Goal: Task Accomplishment & Management: Use online tool/utility

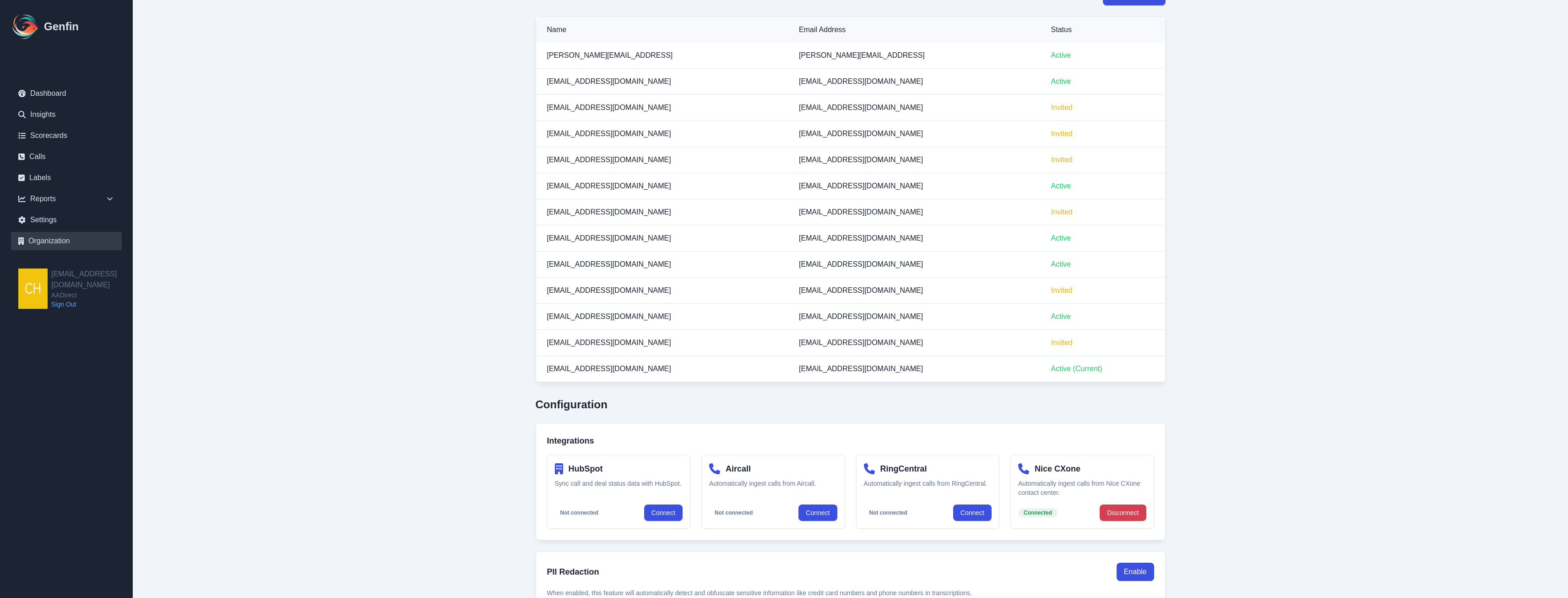
scroll to position [255, 0]
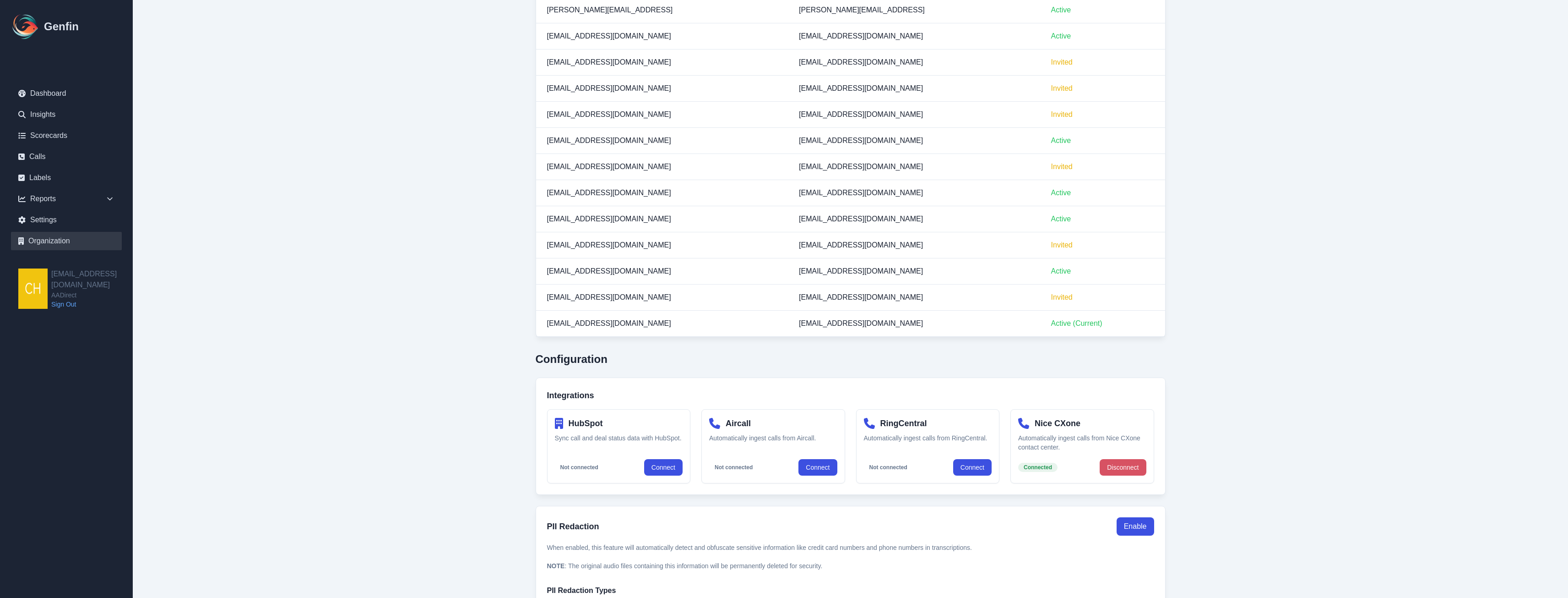
click at [775, 427] on button "Disconnect" at bounding box center [1123, 466] width 46 height 16
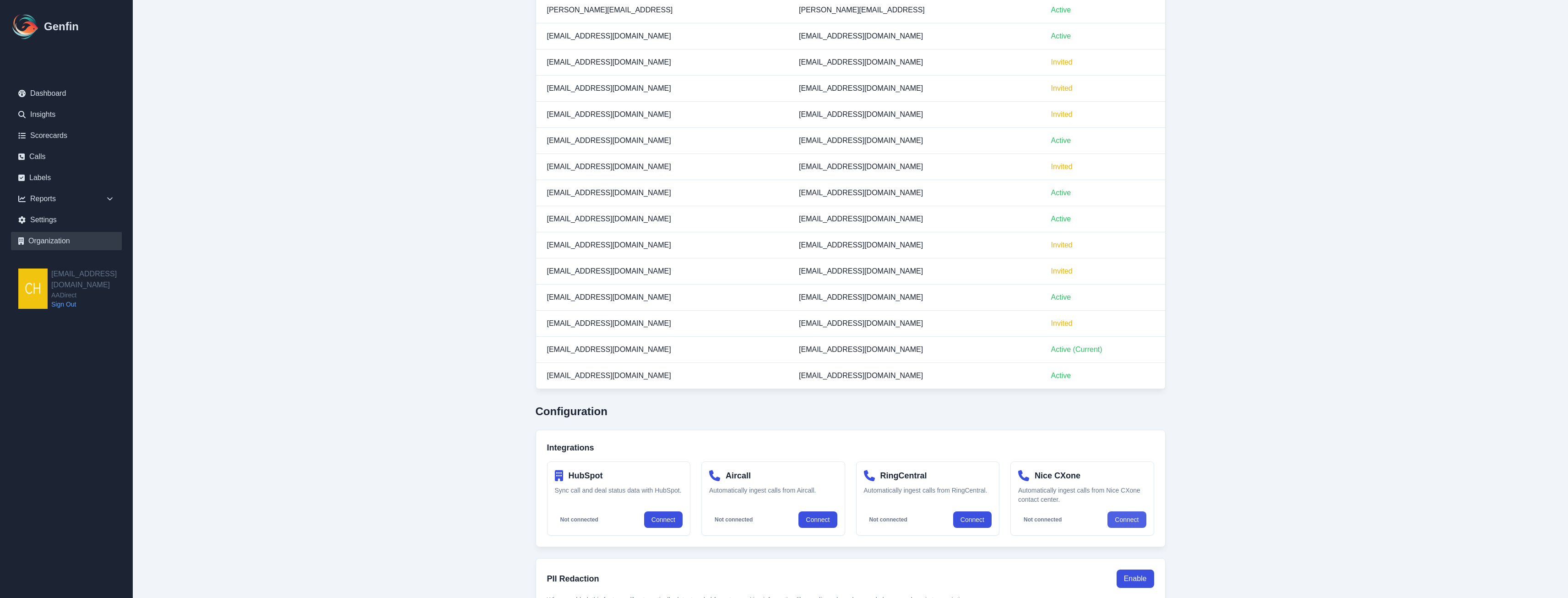
click at [775, 427] on button "Connect" at bounding box center [1127, 519] width 39 height 16
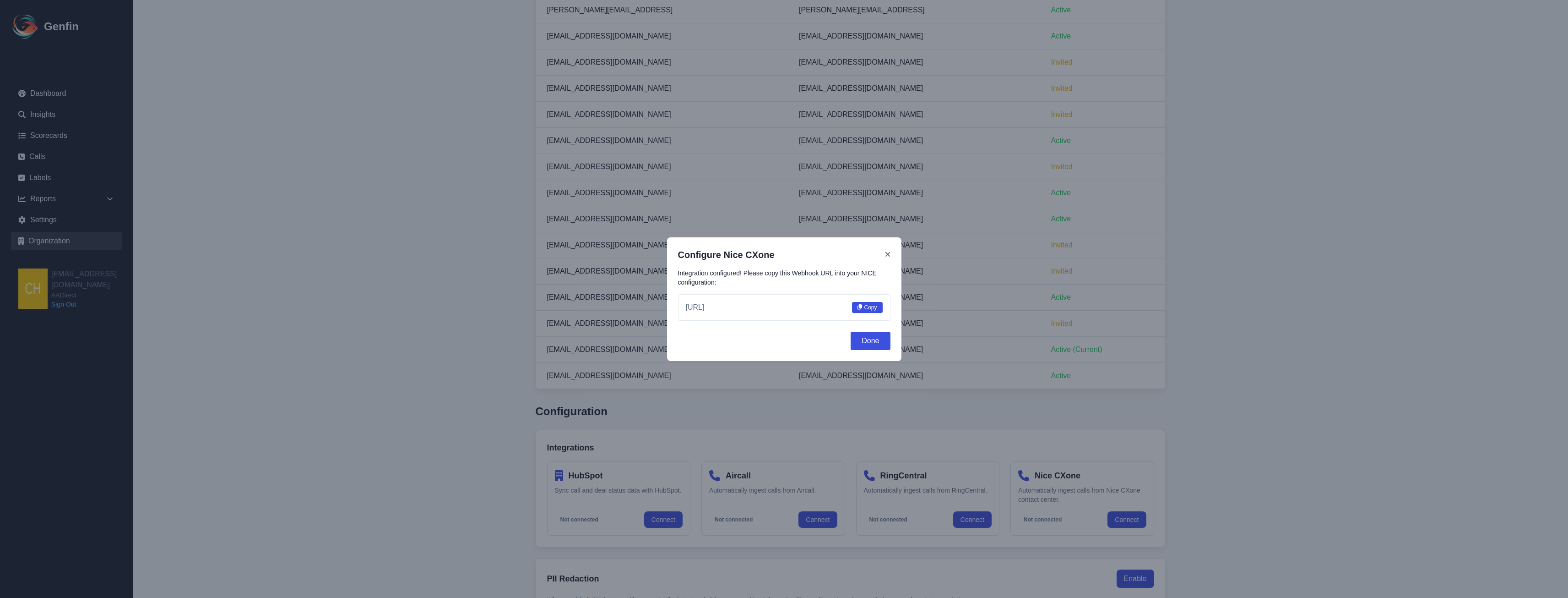
click at [775, 305] on button "Copy" at bounding box center [868, 307] width 31 height 11
click at [775, 339] on button "Done" at bounding box center [871, 341] width 40 height 18
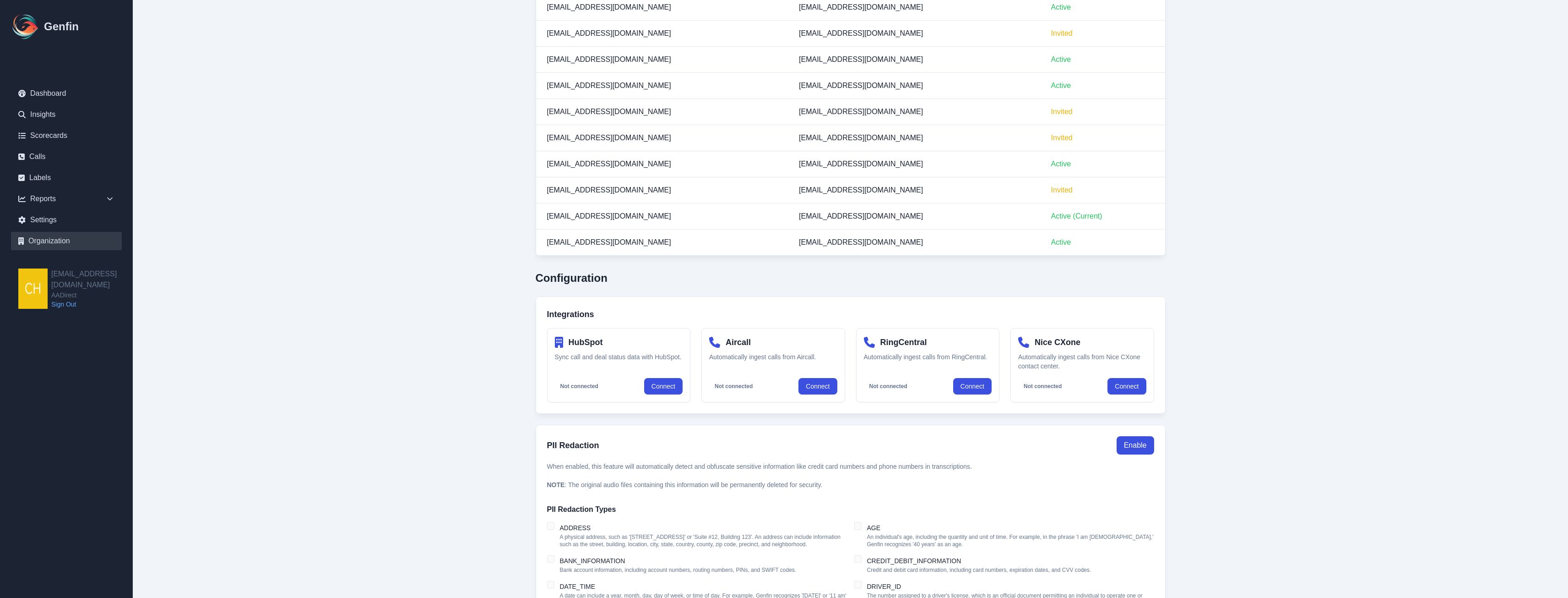
scroll to position [438, 0]
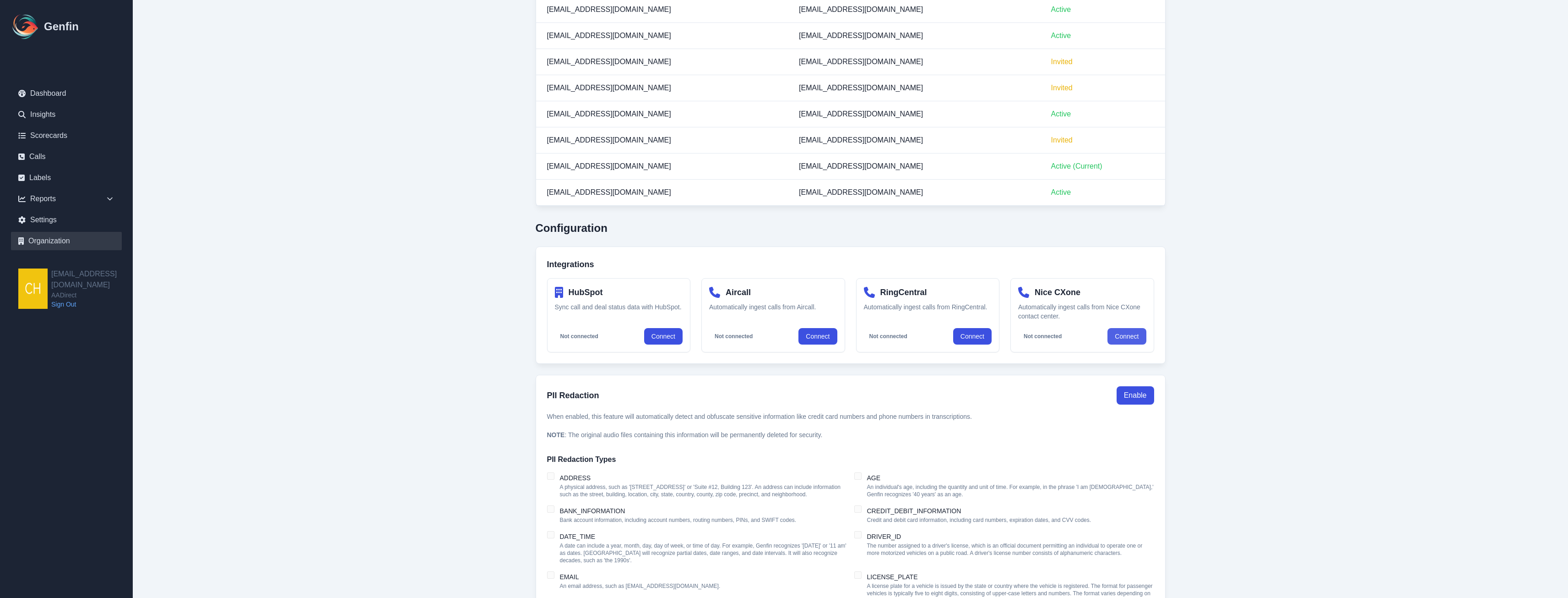
click at [775, 336] on button "Connect" at bounding box center [1127, 336] width 39 height 16
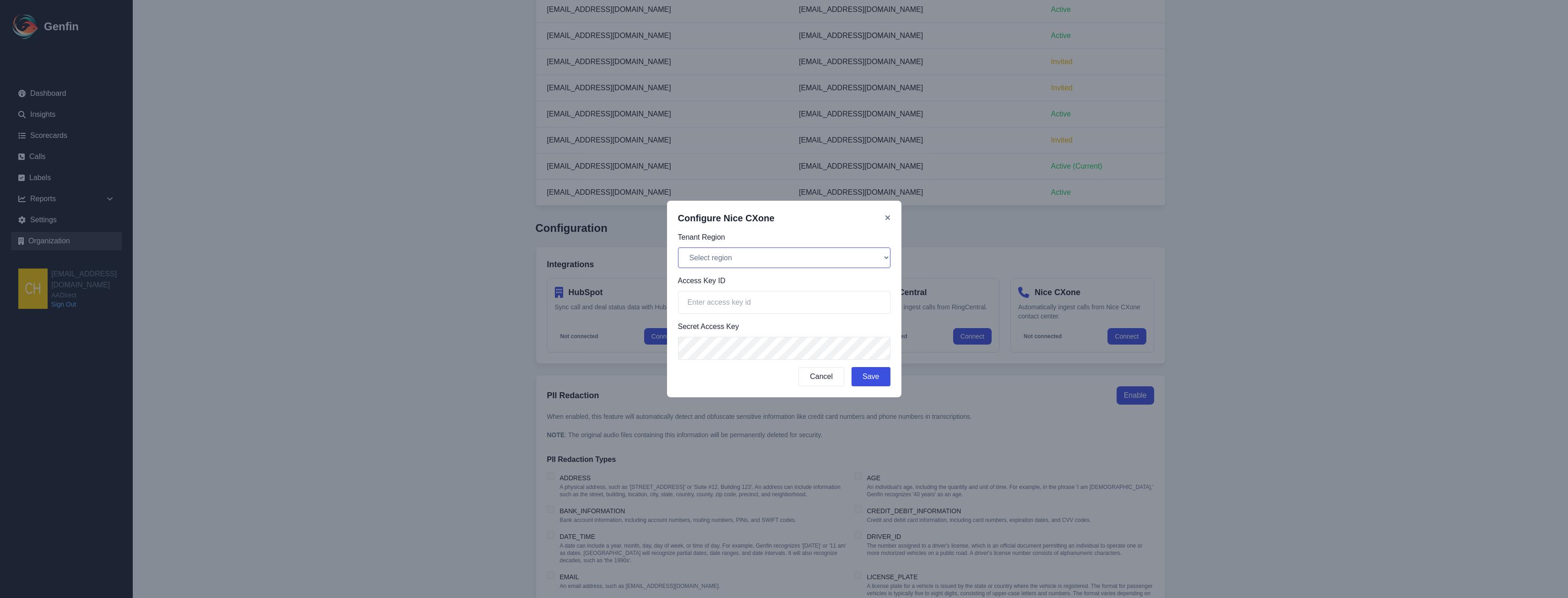
click at [739, 258] on select "Select region [GEOGRAPHIC_DATA] (na1) [GEOGRAPHIC_DATA] (eu1) [GEOGRAPHIC_DATA]…" at bounding box center [784, 257] width 213 height 20
select select "na1"
click at [678, 248] on select "Select region [GEOGRAPHIC_DATA] (na1) [GEOGRAPHIC_DATA] (eu1) [GEOGRAPHIC_DATA]…" at bounding box center [784, 257] width 213 height 20
click at [740, 298] on input "text" at bounding box center [784, 303] width 213 height 23
click at [741, 297] on input "text" at bounding box center [784, 303] width 213 height 23
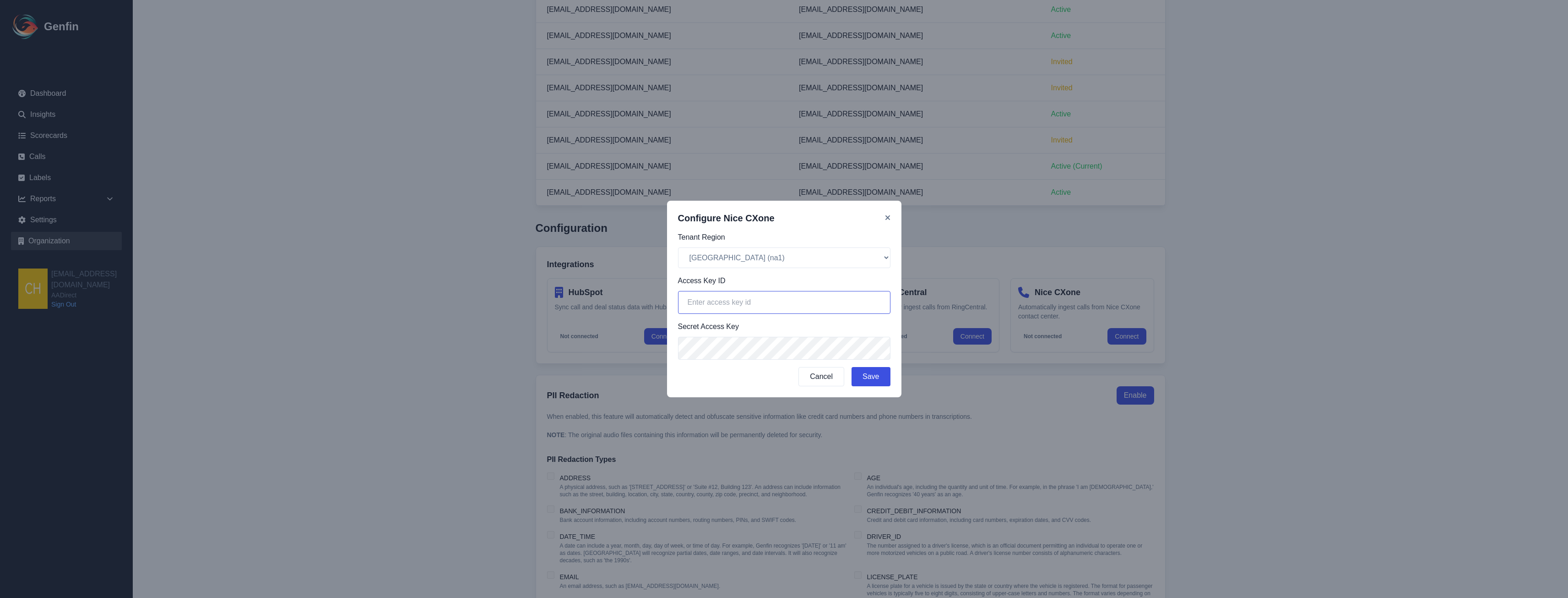
paste input "36VO7IA6NYW3YB7P3OKKSMNQZ6ESIEPFLXER2S6YDU2A6BPRPGJA===="
type input "36VO7IA6NYW3YB7P3OKKSMNQZ6ESIEPFLXER2S6YDU2A6BPRPGJA===="
click at [775, 372] on button "Save" at bounding box center [872, 376] width 39 height 19
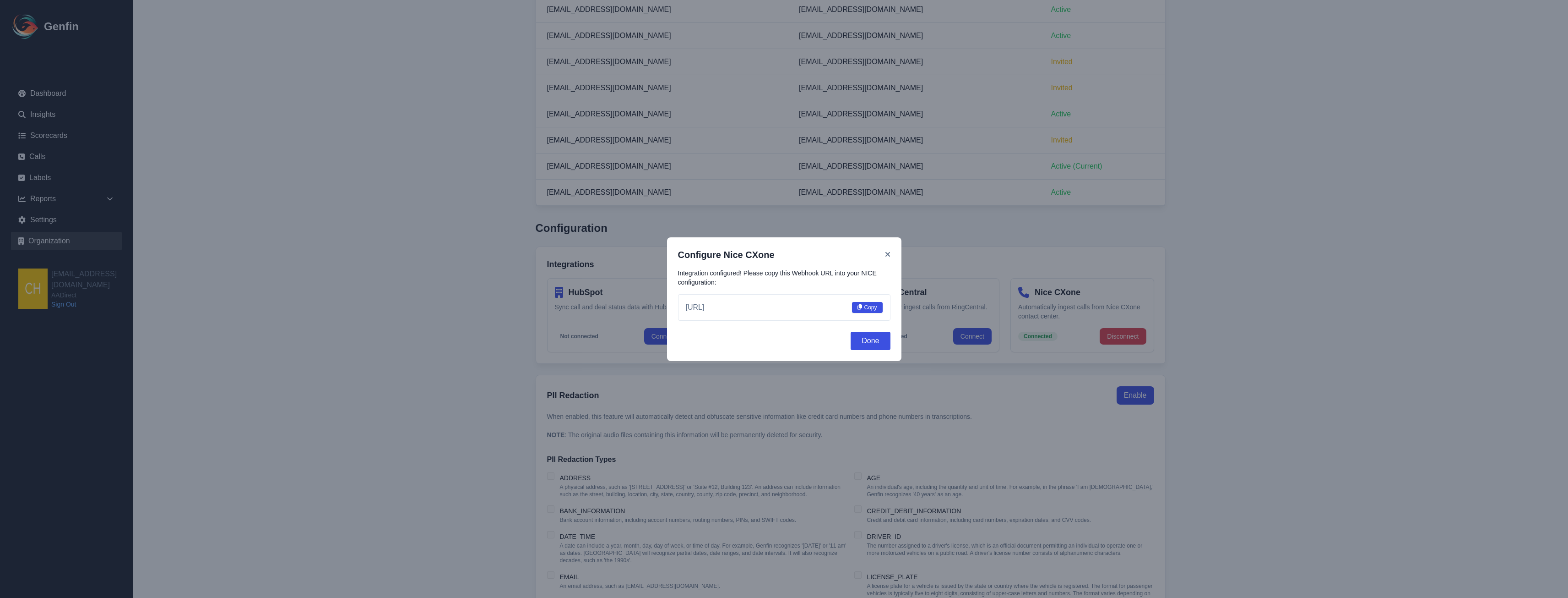
click at [775, 307] on icon at bounding box center [860, 307] width 5 height 6
click at [775, 336] on button "Done" at bounding box center [871, 341] width 40 height 18
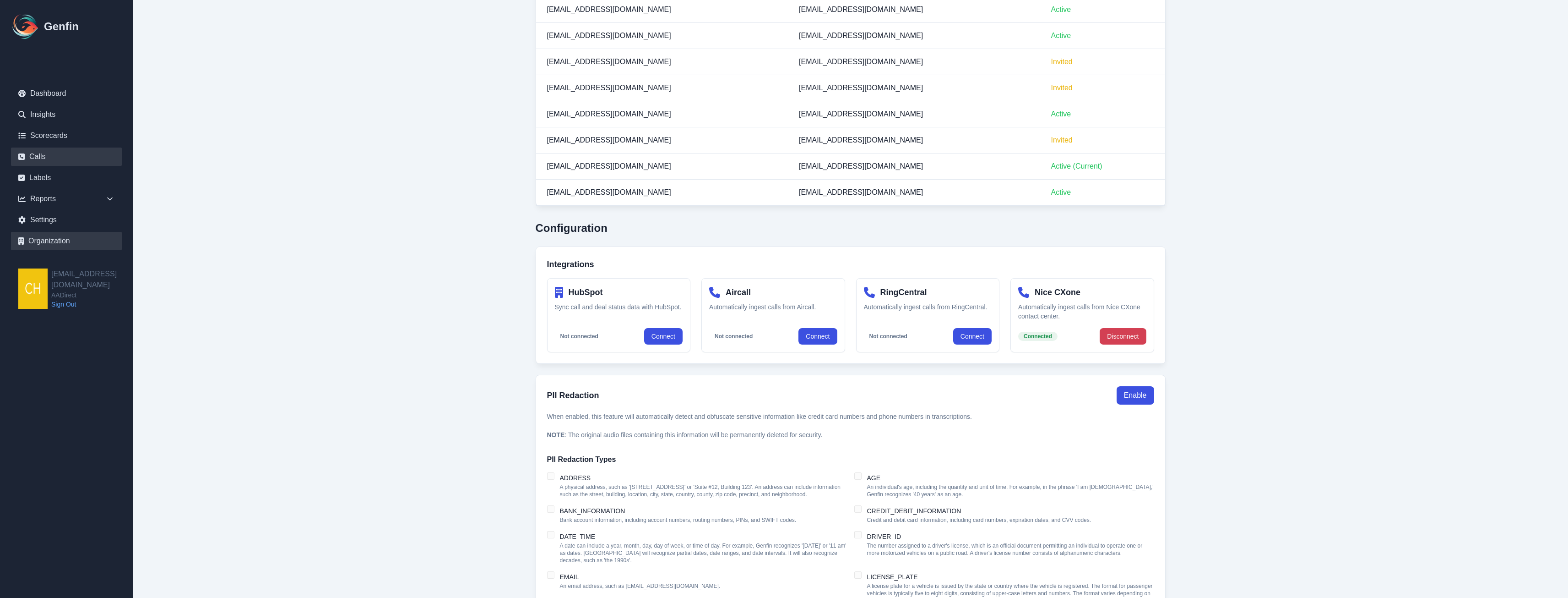
click at [34, 154] on link "Calls" at bounding box center [66, 156] width 111 height 18
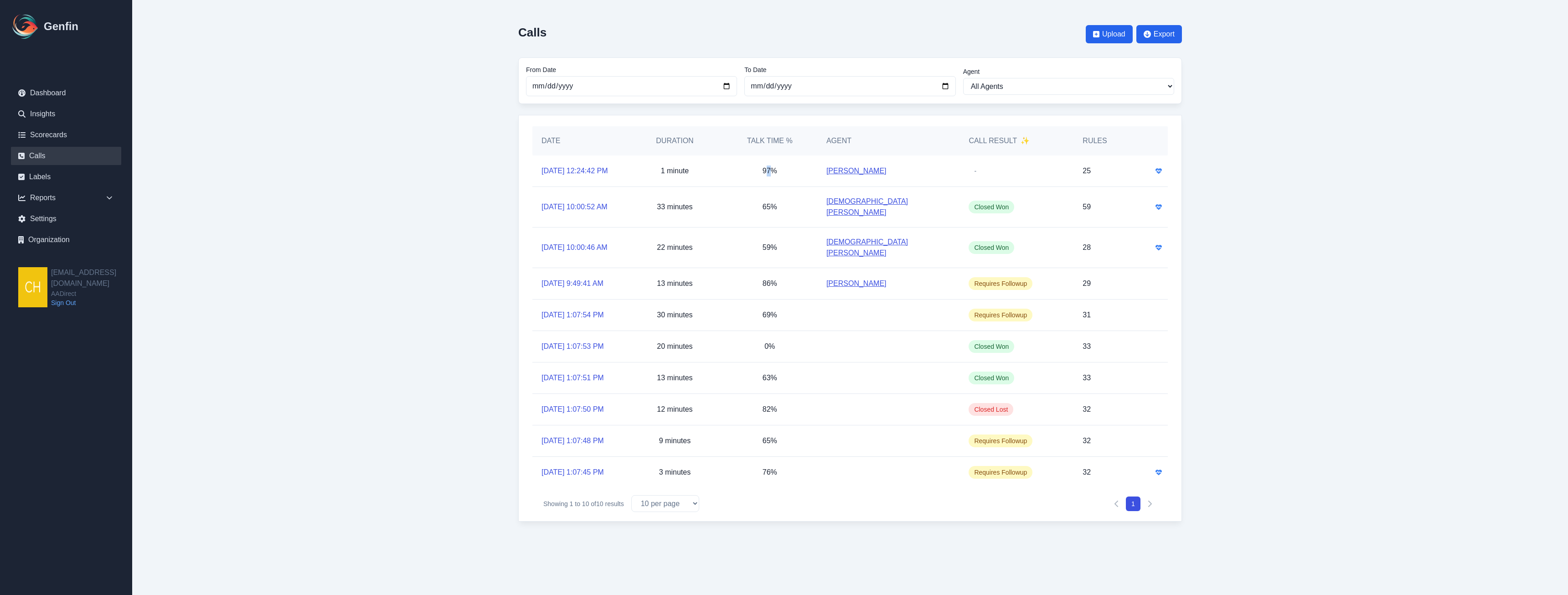
click at [769, 175] on p "97%" at bounding box center [769, 170] width 14 height 11
click at [771, 174] on icon "Has emotion analysis" at bounding box center [1158, 170] width 7 height 7
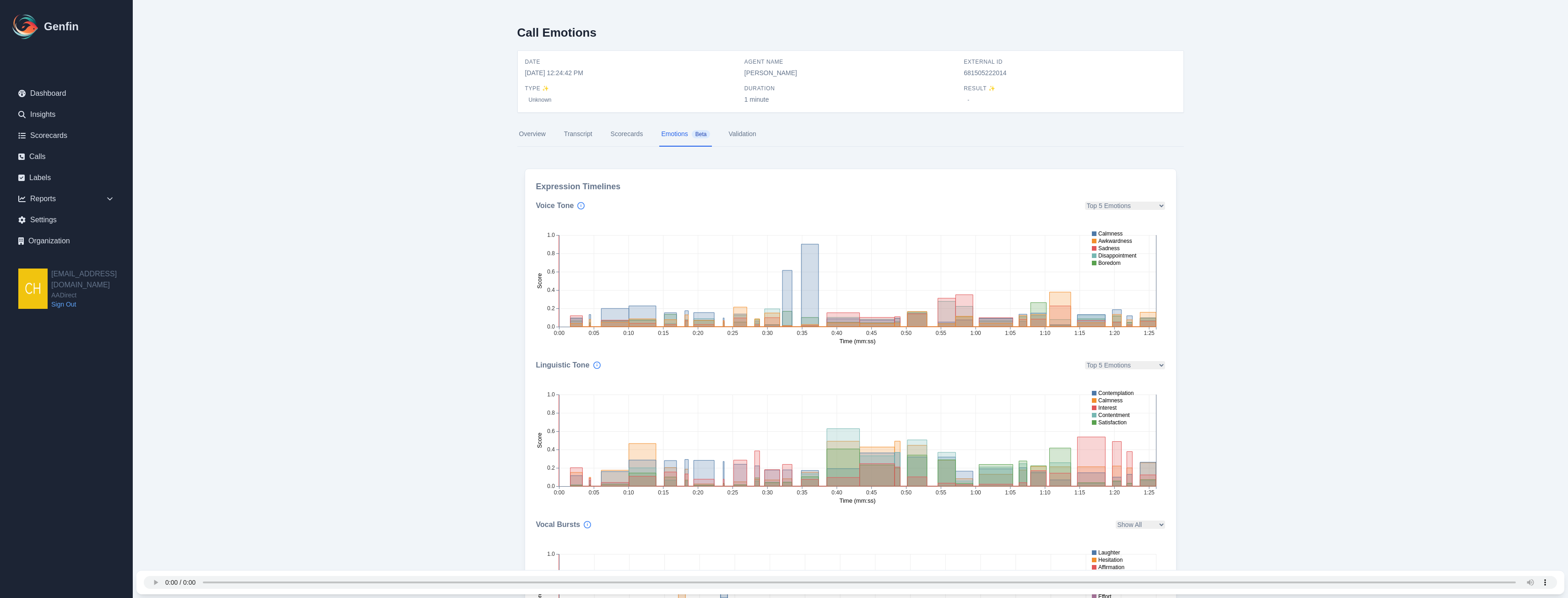
click at [532, 132] on link "Overview" at bounding box center [532, 135] width 30 height 25
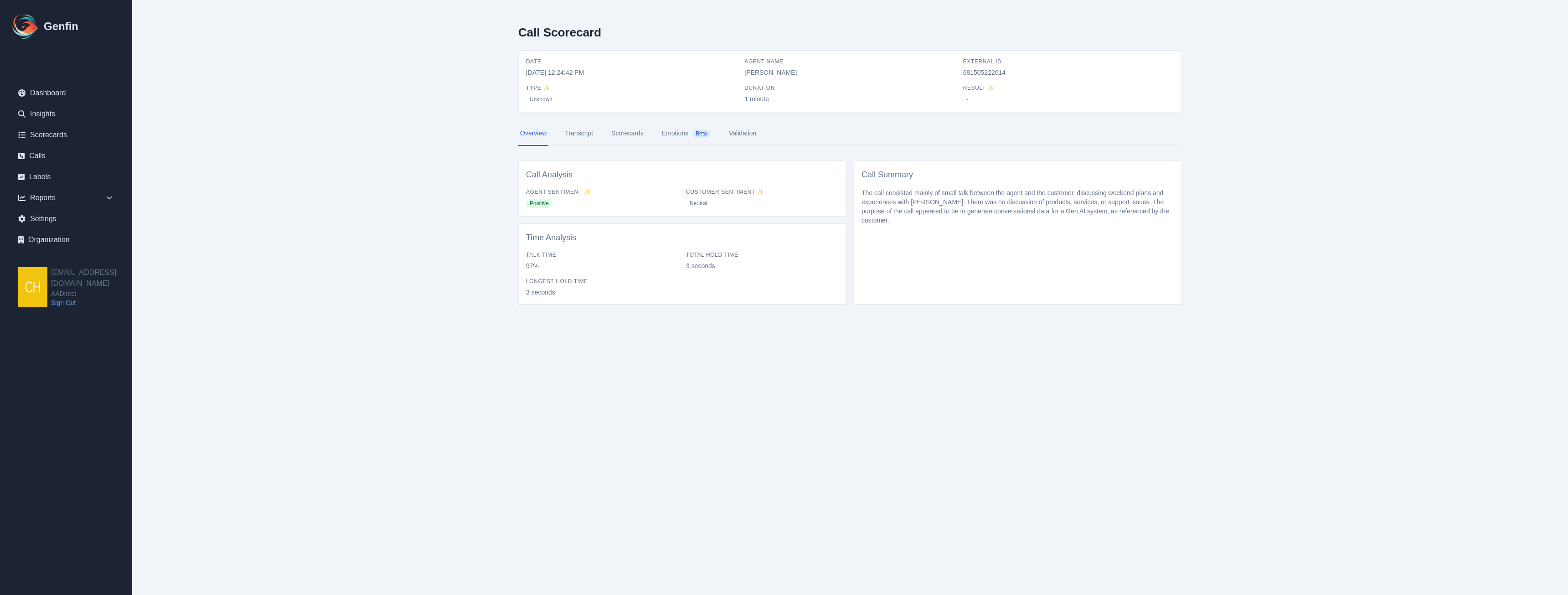
click at [574, 133] on link "Transcript" at bounding box center [578, 134] width 32 height 25
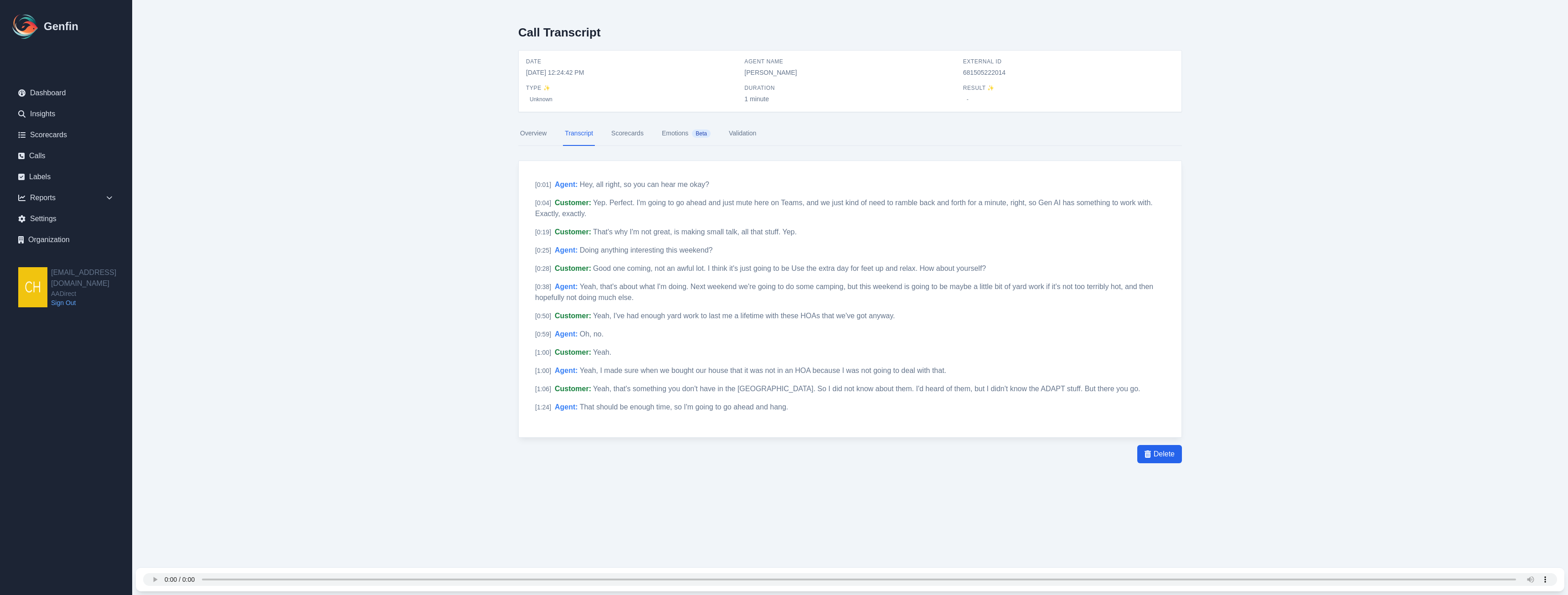
click at [633, 144] on link "Scorecards" at bounding box center [627, 134] width 36 height 25
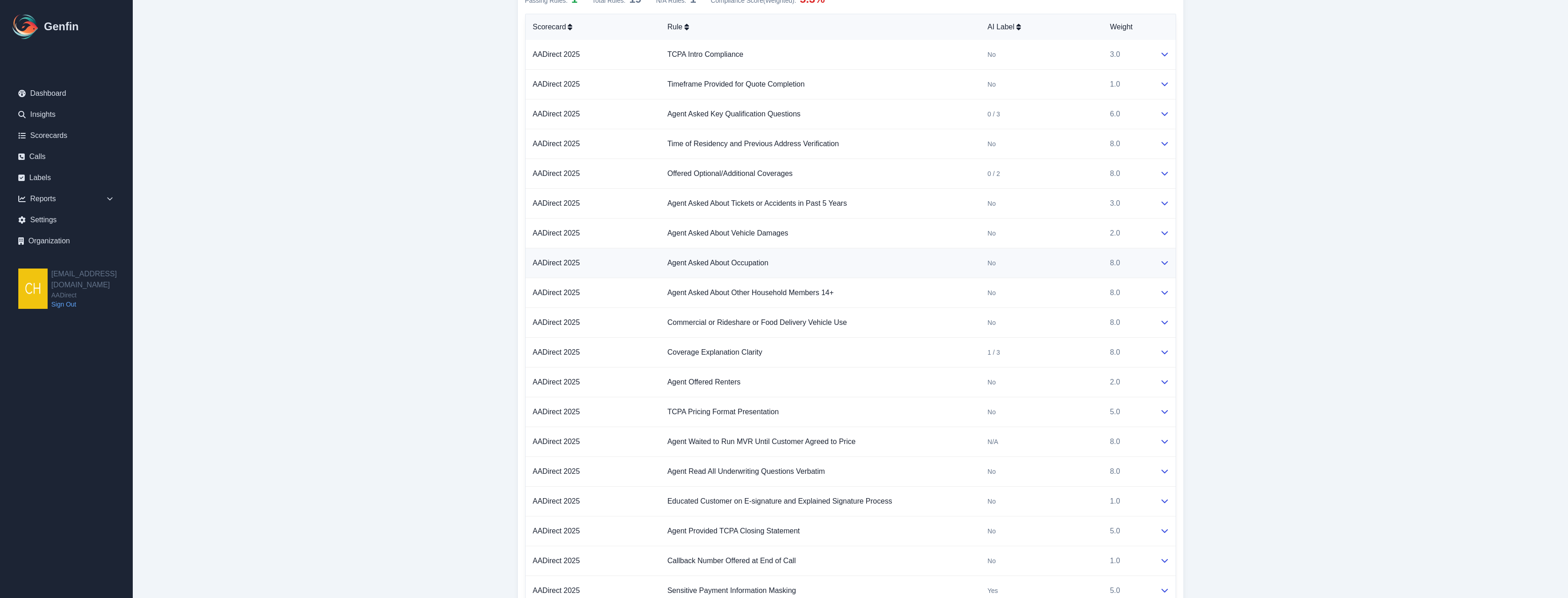
scroll to position [784, 0]
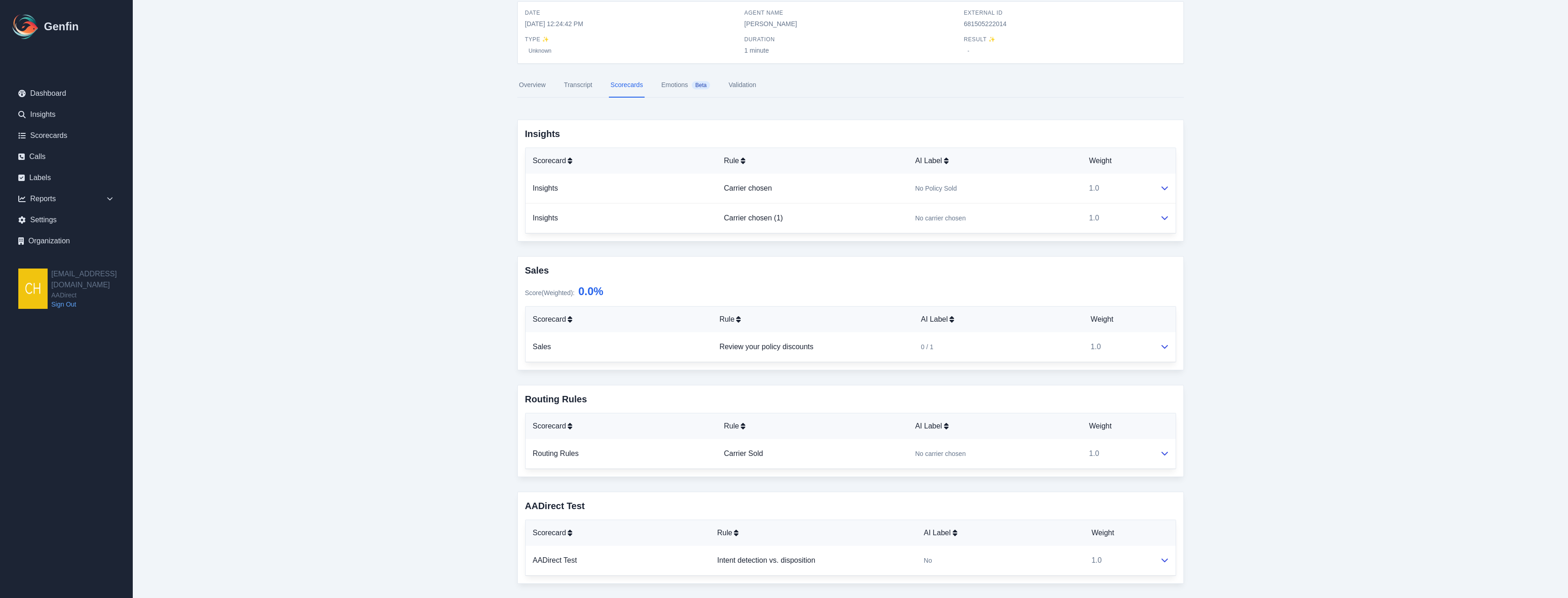
scroll to position [0, 0]
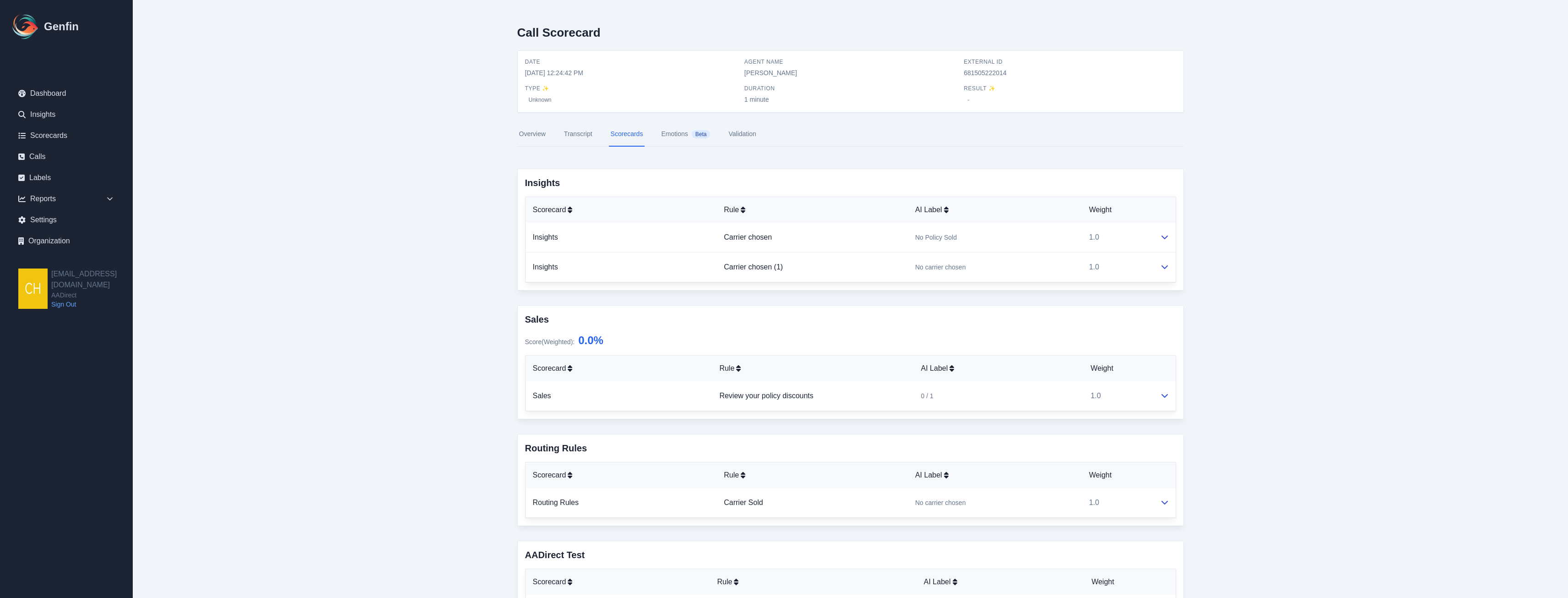
click at [524, 138] on link "Overview" at bounding box center [532, 135] width 30 height 25
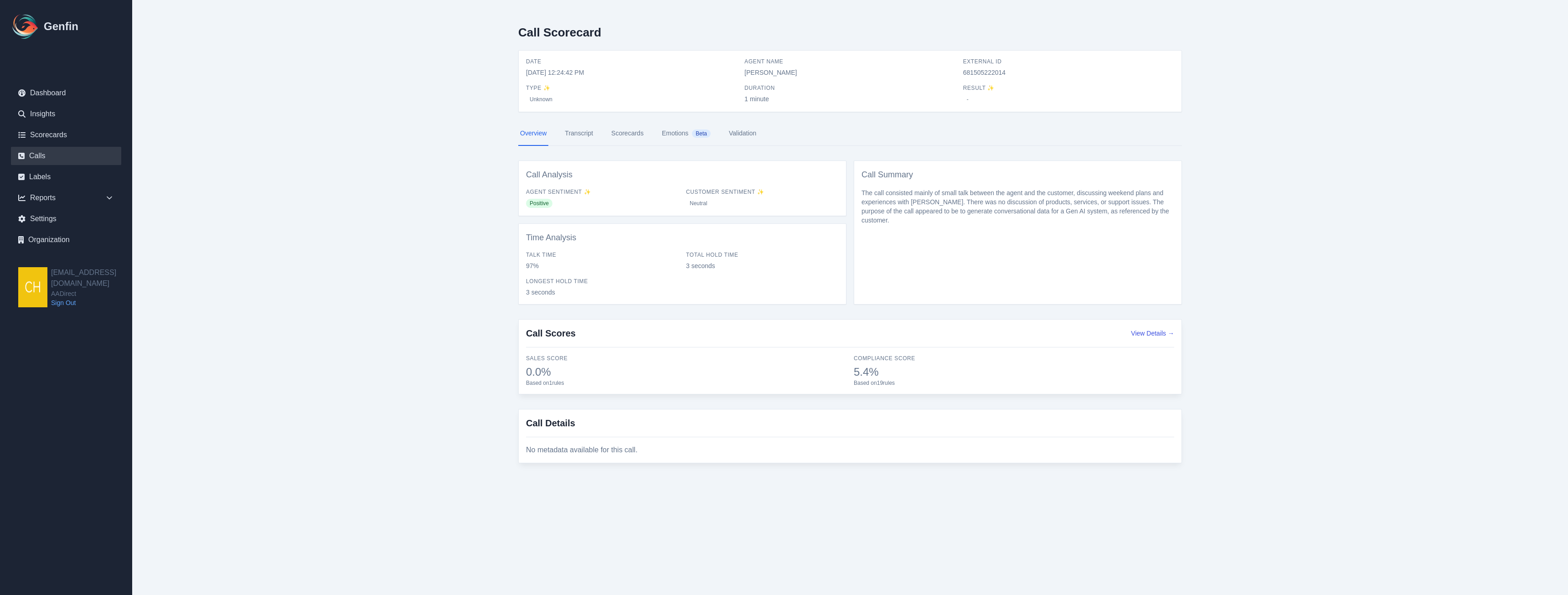
click at [52, 159] on link "Calls" at bounding box center [65, 155] width 111 height 18
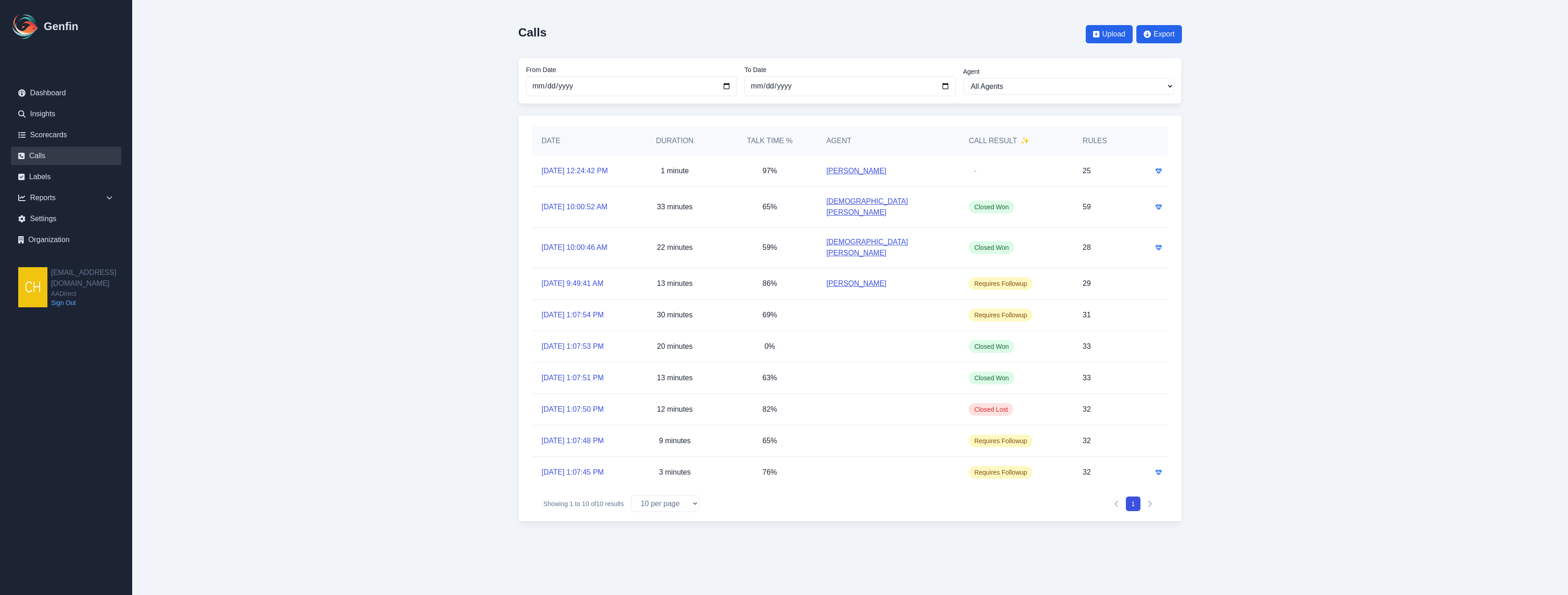
click at [418, 425] on main "Calls Upload Export From Date [DATE] To Date [DATE] Agent All Agents [PERSON_NA…" at bounding box center [849, 270] width 1435 height 540
click at [597, 425] on html "Genfin Dashboard Insights Scorecards Calls Labels Reports Sales Compliance Agen…" at bounding box center [784, 270] width 1568 height 540
click at [771, 173] on icon at bounding box center [1158, 171] width 7 height 6
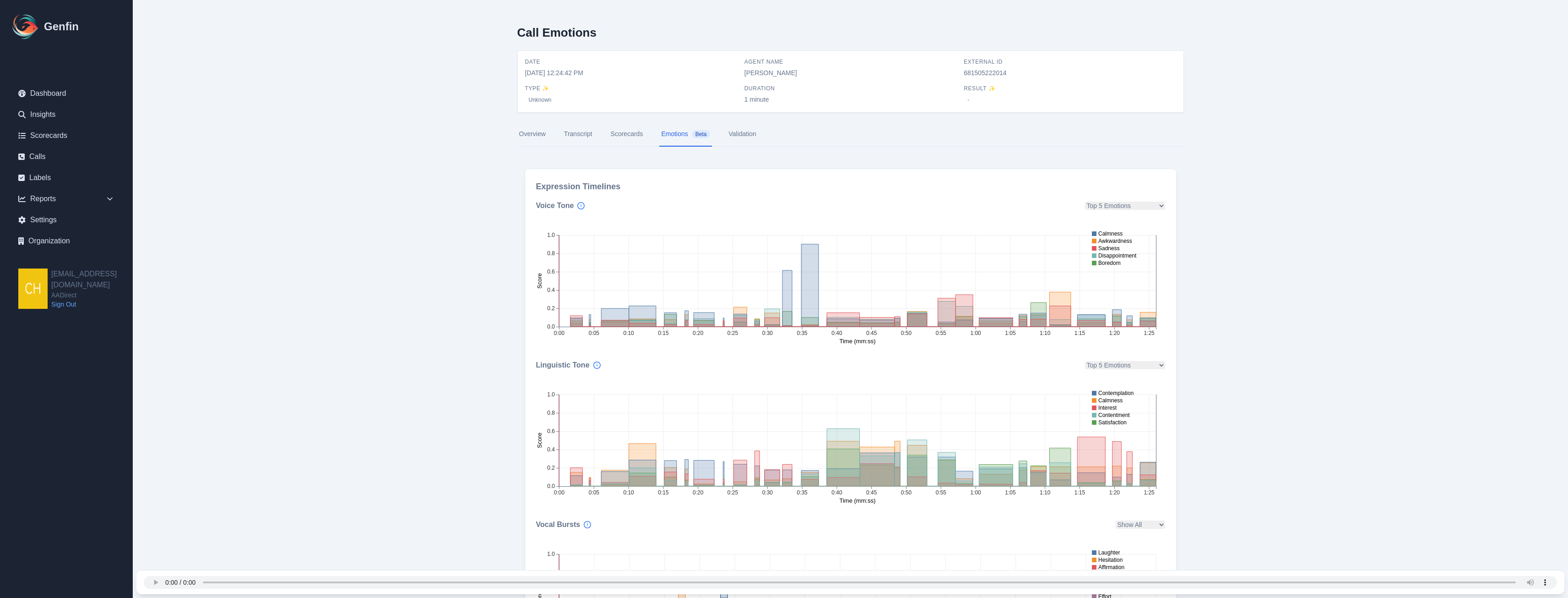
click at [594, 135] on link "Transcript" at bounding box center [577, 135] width 32 height 25
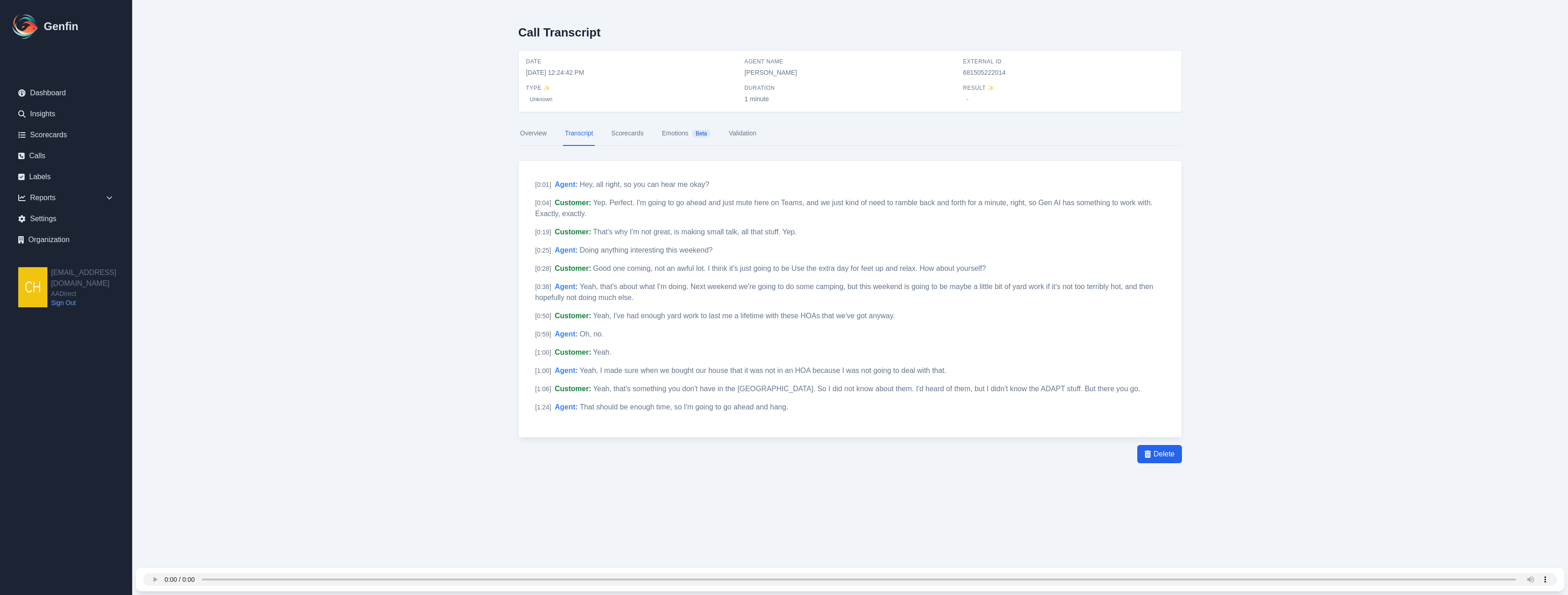
click at [630, 134] on link "Scorecards" at bounding box center [627, 134] width 36 height 25
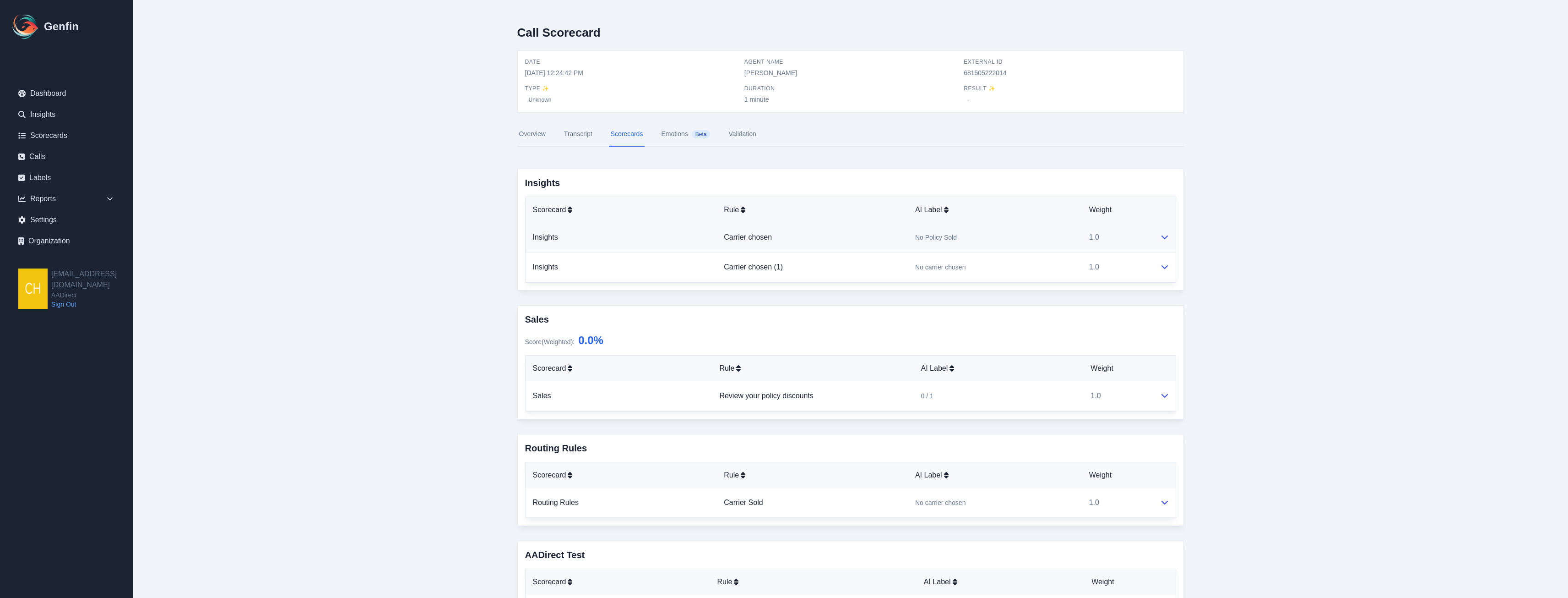
click at [775, 240] on icon at bounding box center [1166, 237] width 8 height 8
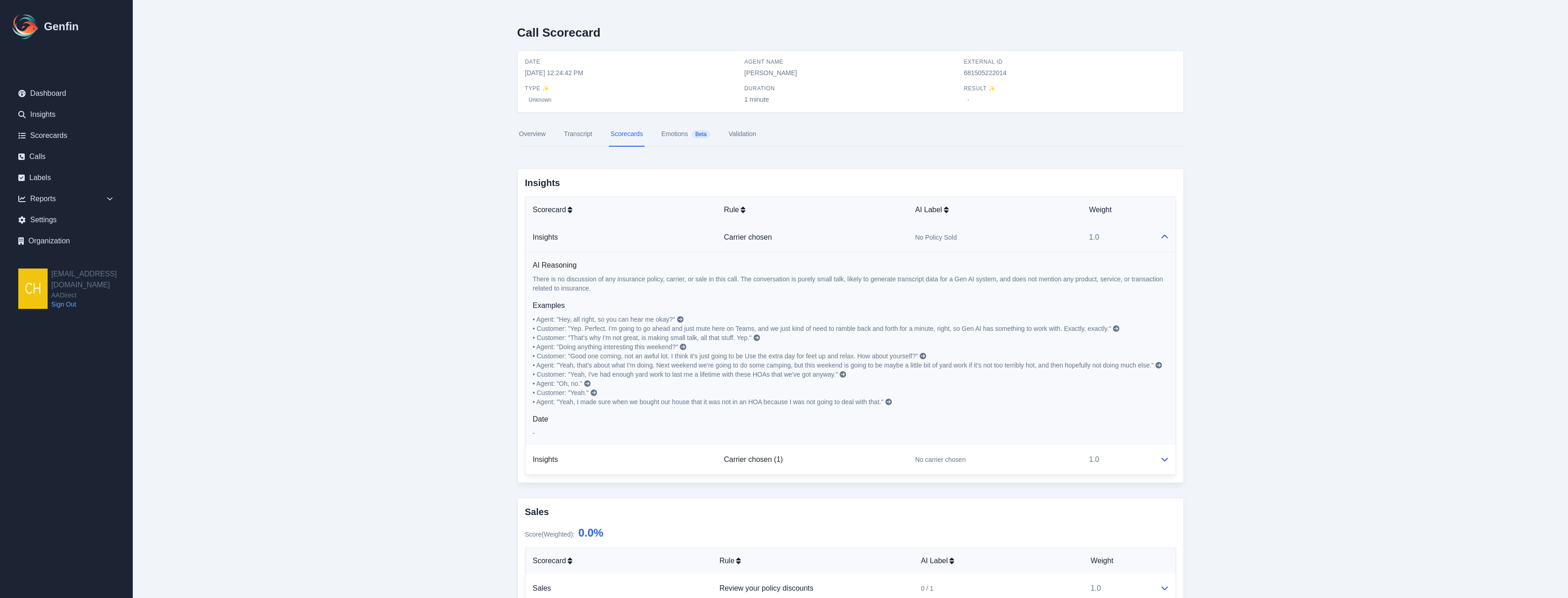
click at [529, 135] on link "Overview" at bounding box center [532, 135] width 30 height 25
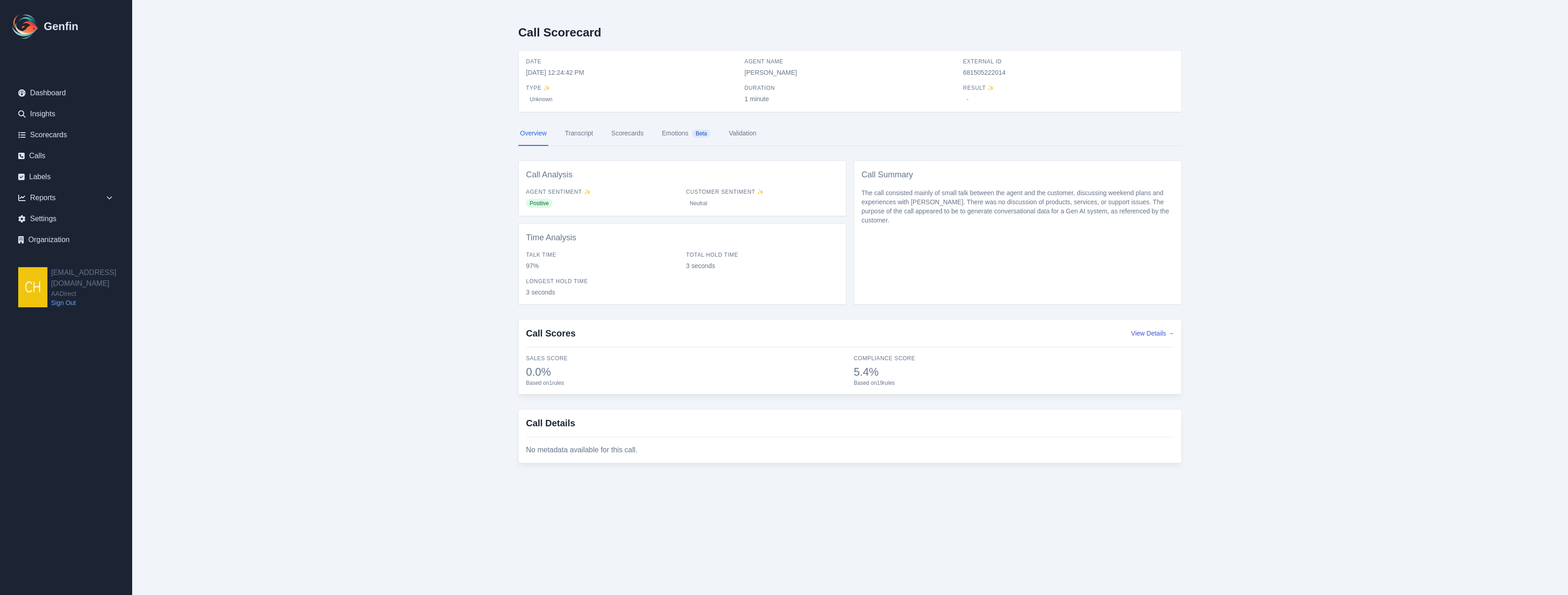
click at [577, 139] on link "Transcript" at bounding box center [578, 134] width 32 height 25
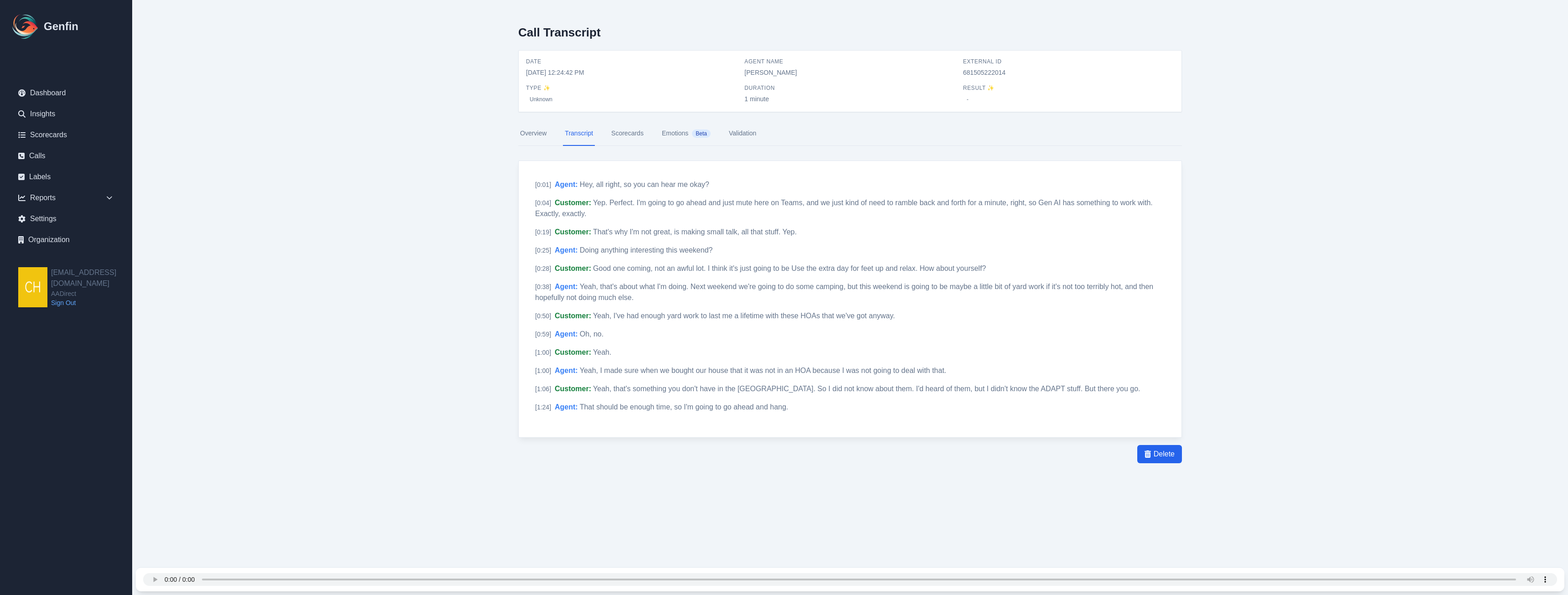
click at [611, 142] on link "Scorecards" at bounding box center [627, 134] width 36 height 25
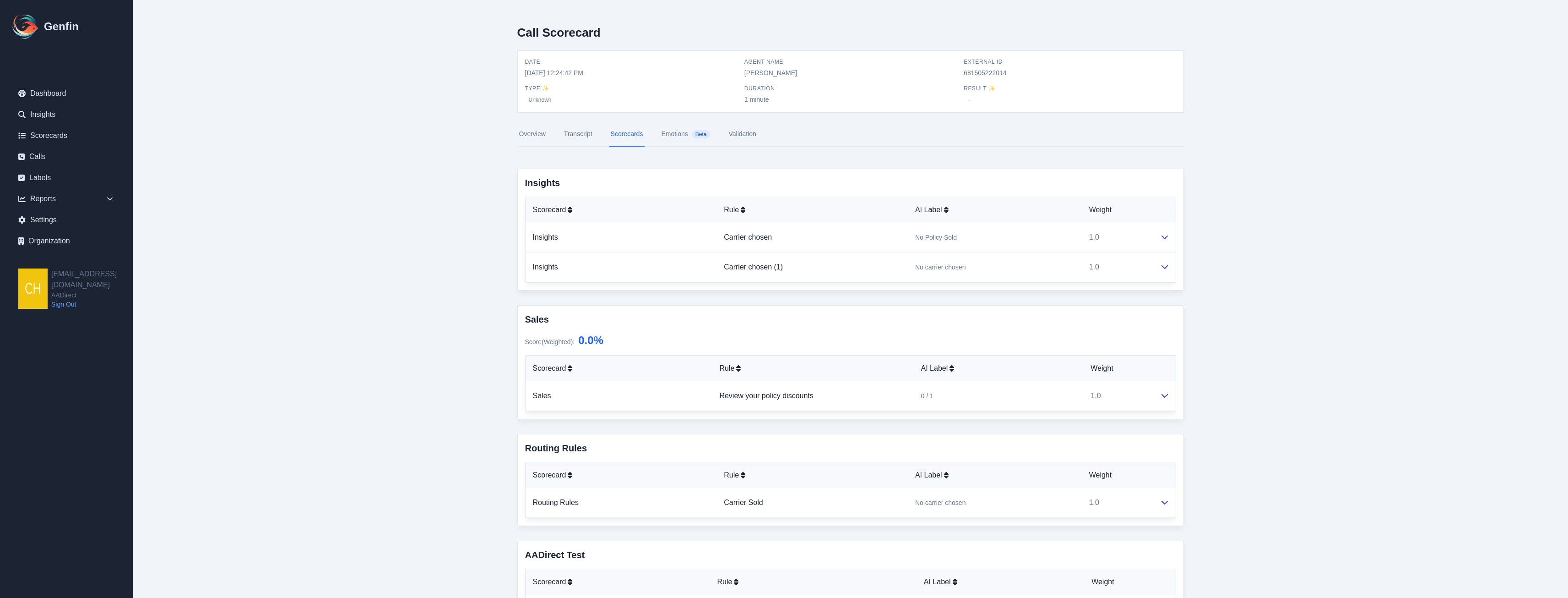
click at [669, 139] on link "Emotions Beta" at bounding box center [686, 135] width 52 height 25
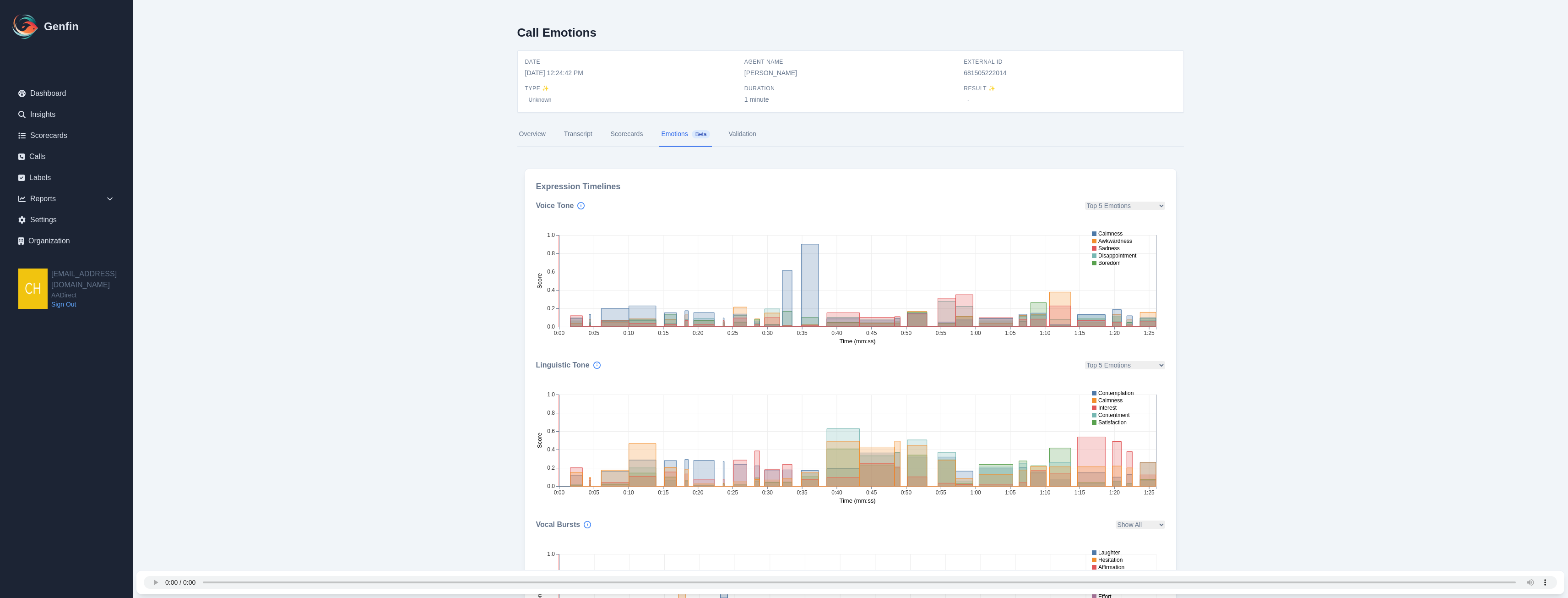
click at [775, 204] on select "Top 5 Emotions Admiration Adoration Aesthetic Appreciation Amusement Anger Anxi…" at bounding box center [1125, 205] width 80 height 9
click at [775, 201] on select "Top 5 Emotions Admiration Adoration Aesthetic Appreciation Amusement Anger Anxi…" at bounding box center [1125, 205] width 80 height 9
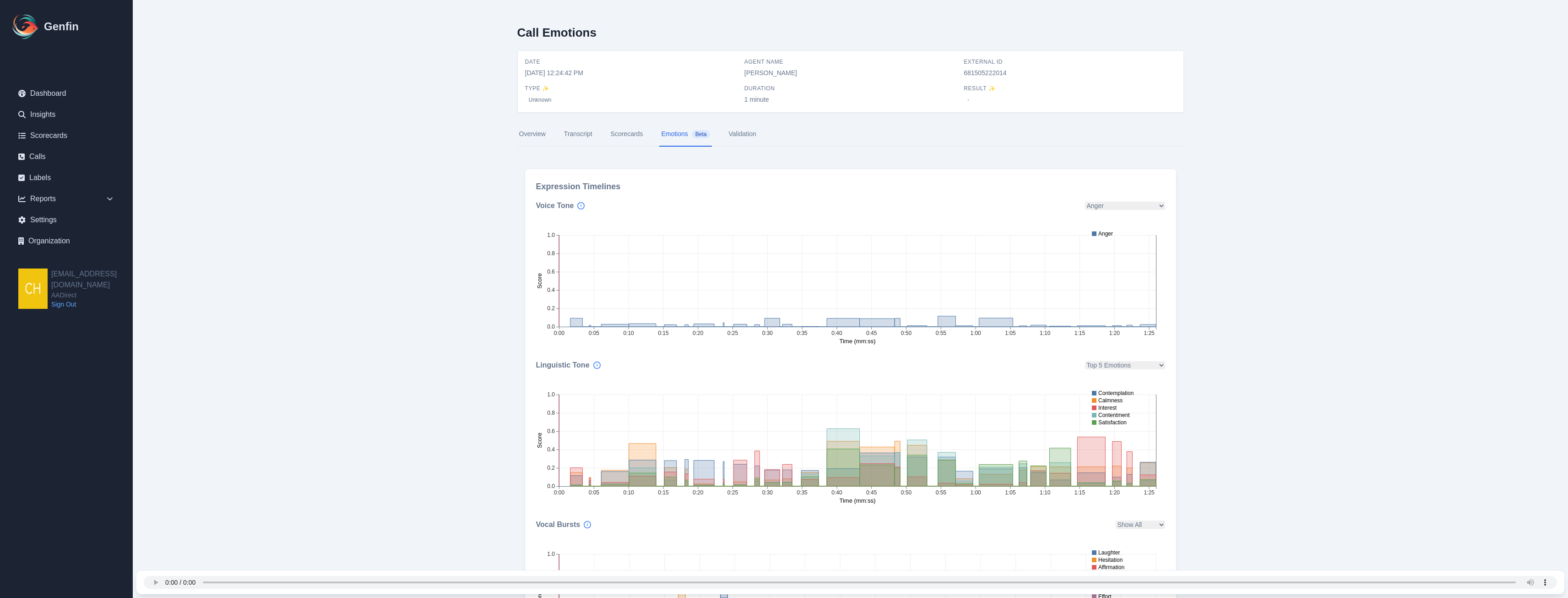
click at [775, 205] on select "Top 5 Emotions Admiration Adoration Aesthetic Appreciation Amusement Anger Anxi…" at bounding box center [1125, 205] width 80 height 9
click at [775, 201] on select "Top 5 Emotions Admiration Adoration Aesthetic Appreciation Amusement Anger Anxi…" at bounding box center [1125, 205] width 80 height 9
click at [775, 209] on select "Top 5 Emotions Admiration Adoration Aesthetic Appreciation Amusement Anger Anxi…" at bounding box center [1125, 205] width 80 height 9
click at [775, 201] on select "Top 5 Emotions Admiration Adoration Aesthetic Appreciation Amusement Anger Anxi…" at bounding box center [1125, 205] width 80 height 9
click at [775, 207] on select "Top 5 Emotions Admiration Adoration Aesthetic Appreciation Amusement Anger Anxi…" at bounding box center [1125, 205] width 80 height 9
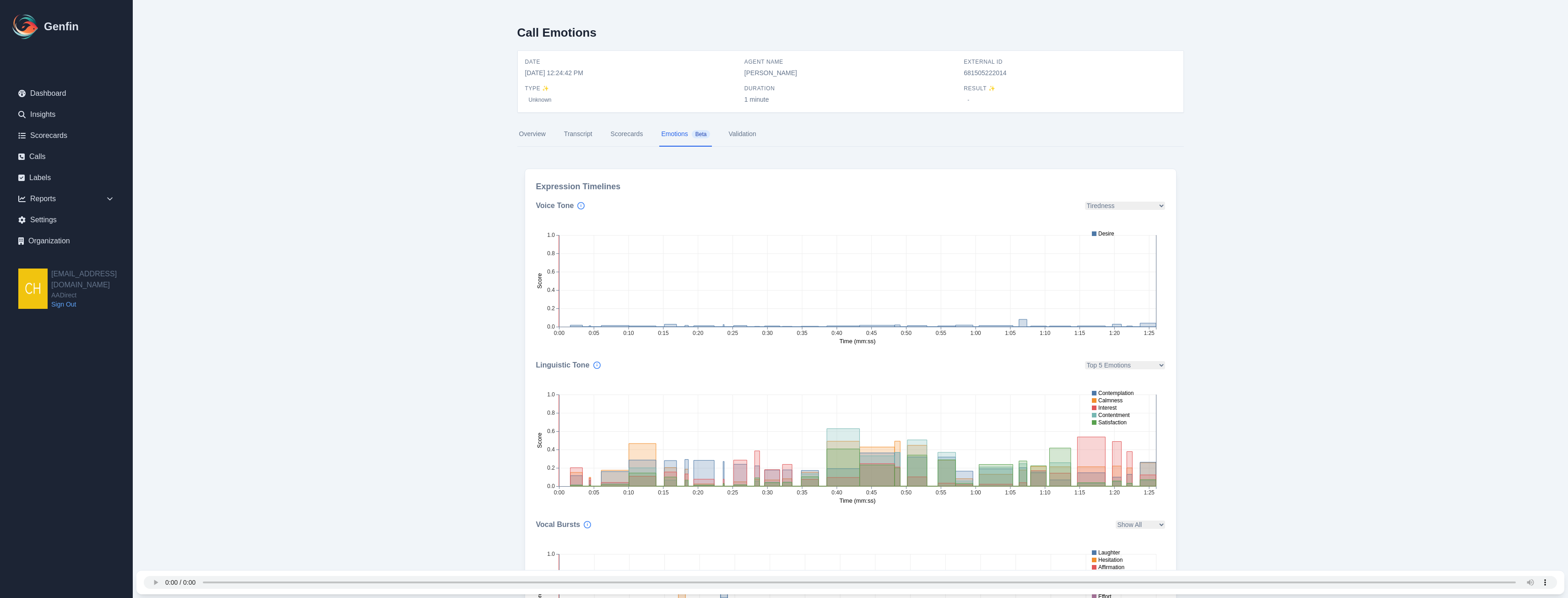
click at [775, 201] on select "Top 5 Emotions Admiration Adoration Aesthetic Appreciation Amusement Anger Anxi…" at bounding box center [1125, 205] width 80 height 9
click at [775, 204] on select "Top 5 Emotions Admiration Adoration Aesthetic Appreciation Amusement Anger Anxi…" at bounding box center [1125, 205] width 80 height 9
select select "triumph"
click at [775, 201] on select "Top 5 Emotions Admiration Adoration Aesthetic Appreciation Amusement Anger Anxi…" at bounding box center [1125, 205] width 80 height 9
click at [634, 127] on link "Scorecards" at bounding box center [627, 135] width 36 height 25
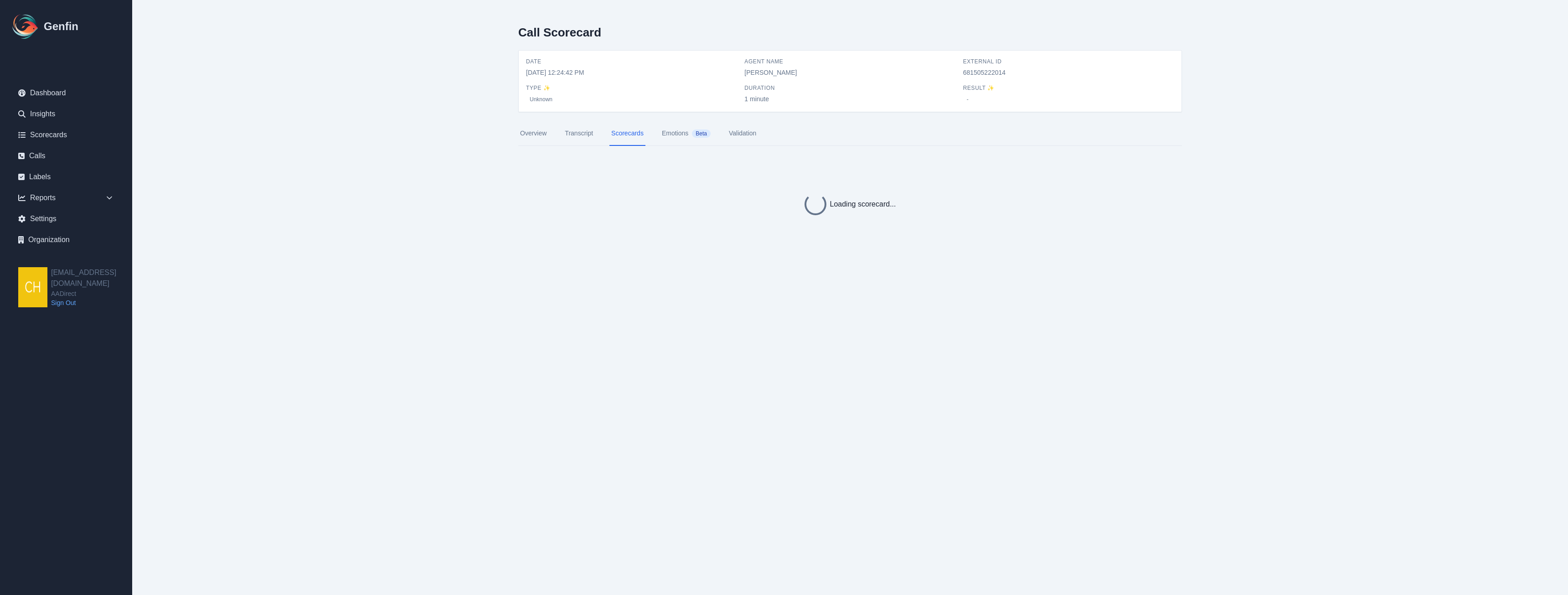
click at [577, 137] on link "Transcript" at bounding box center [578, 134] width 32 height 25
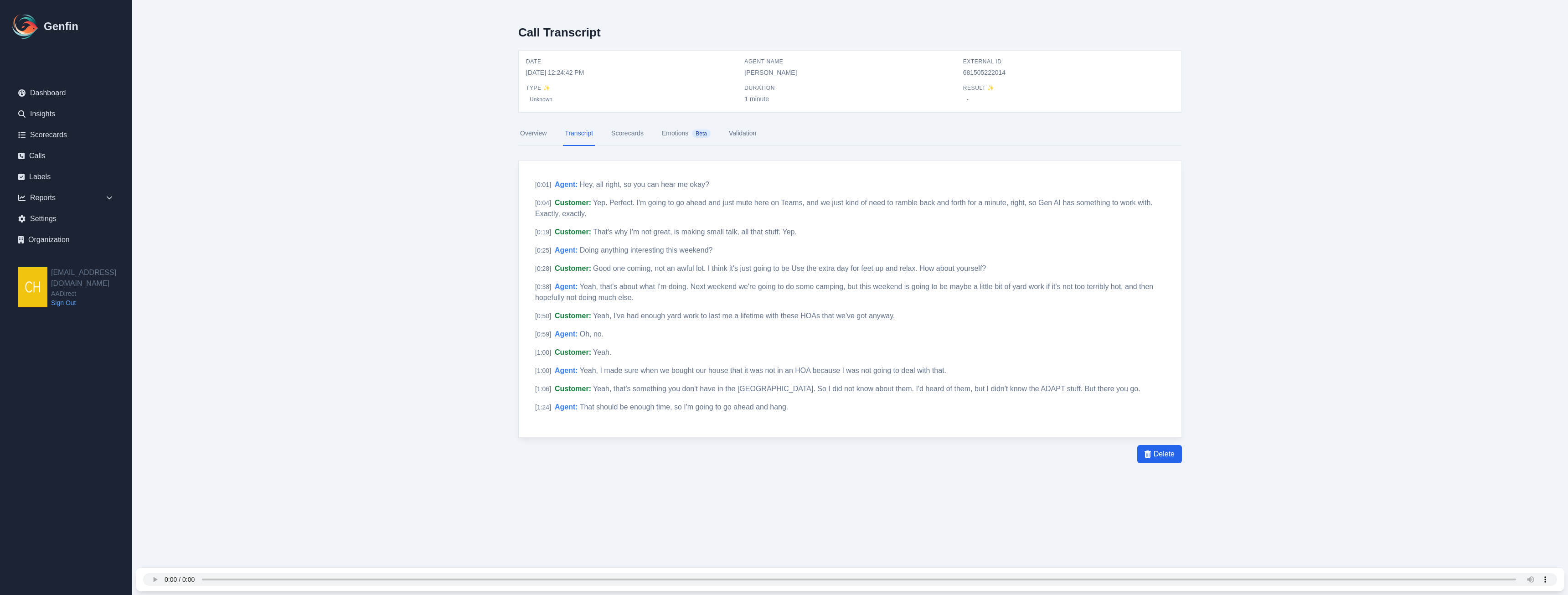
click at [533, 136] on link "Overview" at bounding box center [532, 134] width 30 height 25
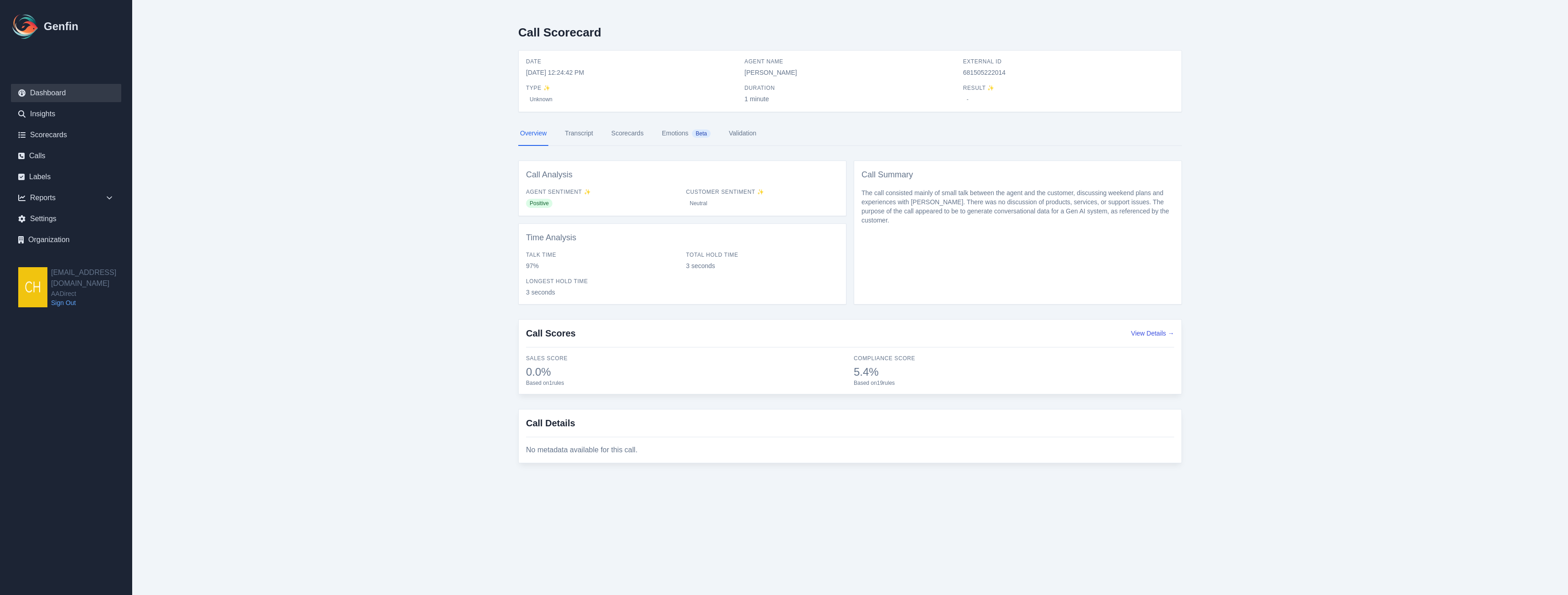
click at [51, 91] on link "Dashboard" at bounding box center [65, 92] width 111 height 18
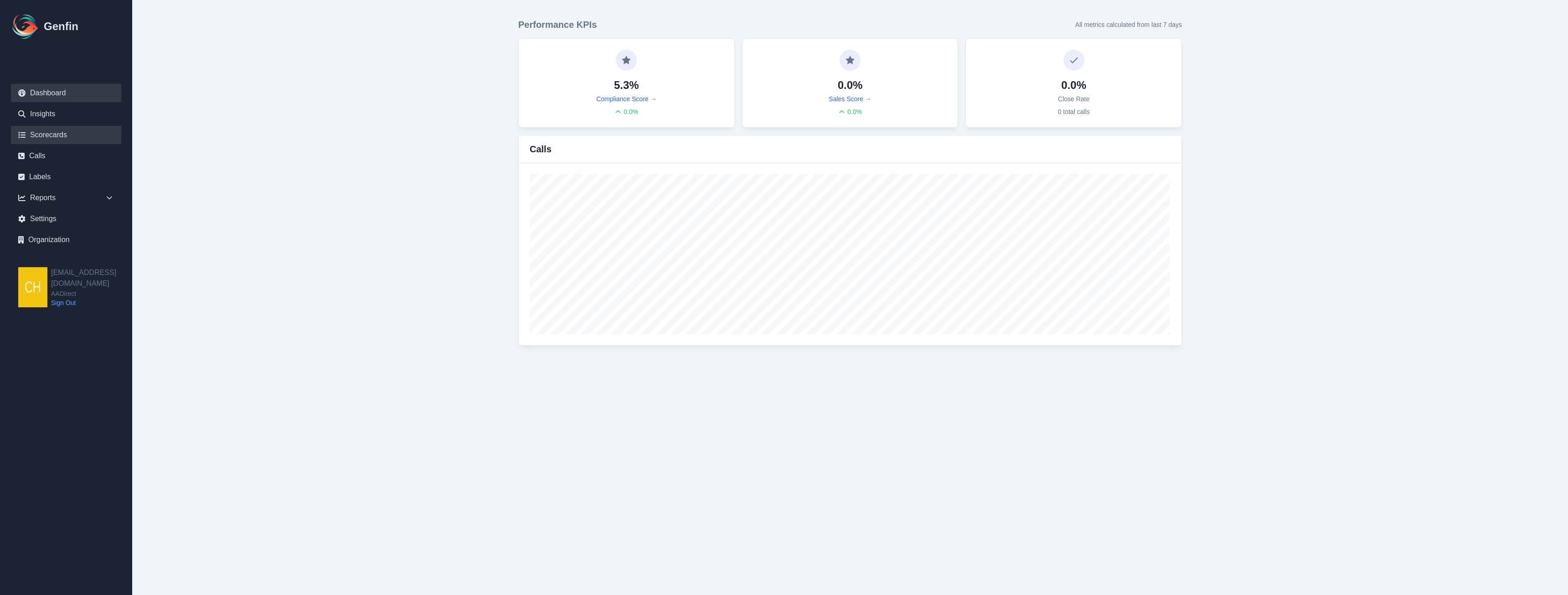
click at [50, 137] on link "Scorecards" at bounding box center [65, 135] width 111 height 18
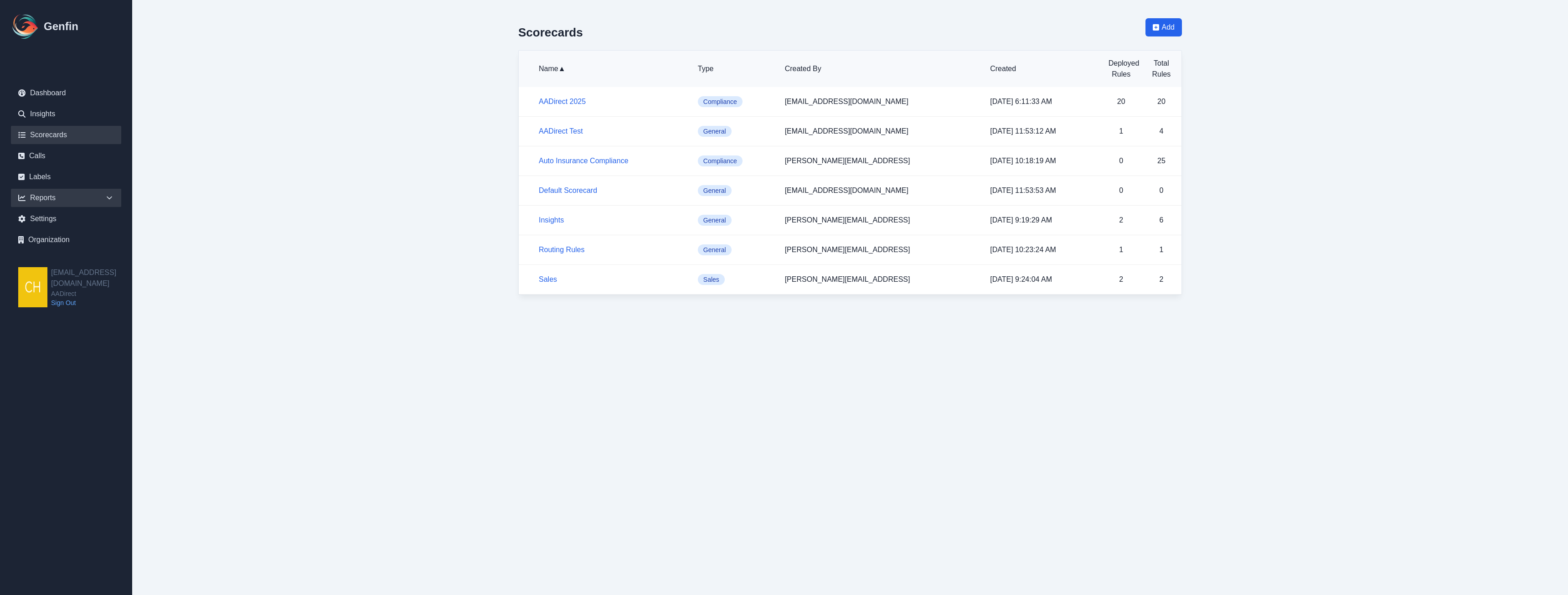
click at [55, 196] on div "Reports" at bounding box center [65, 197] width 111 height 18
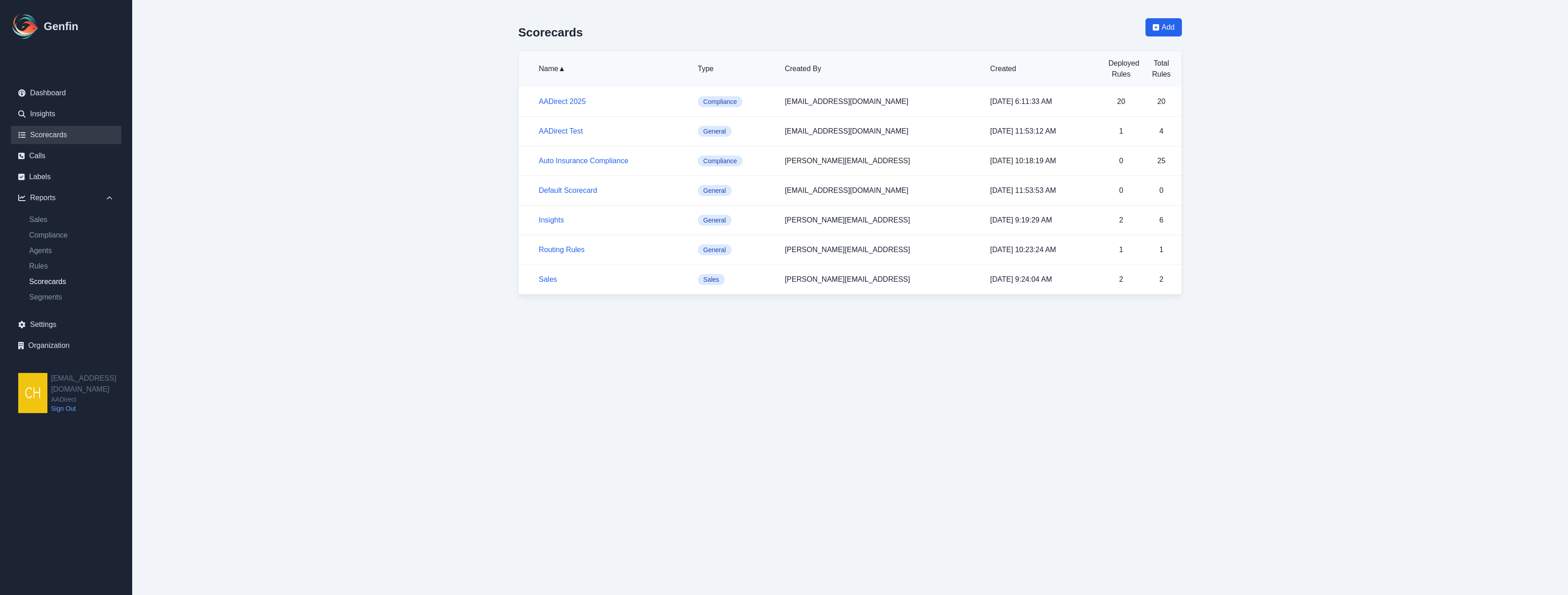
click at [49, 286] on link "Scorecards" at bounding box center [71, 281] width 99 height 11
select select "14"
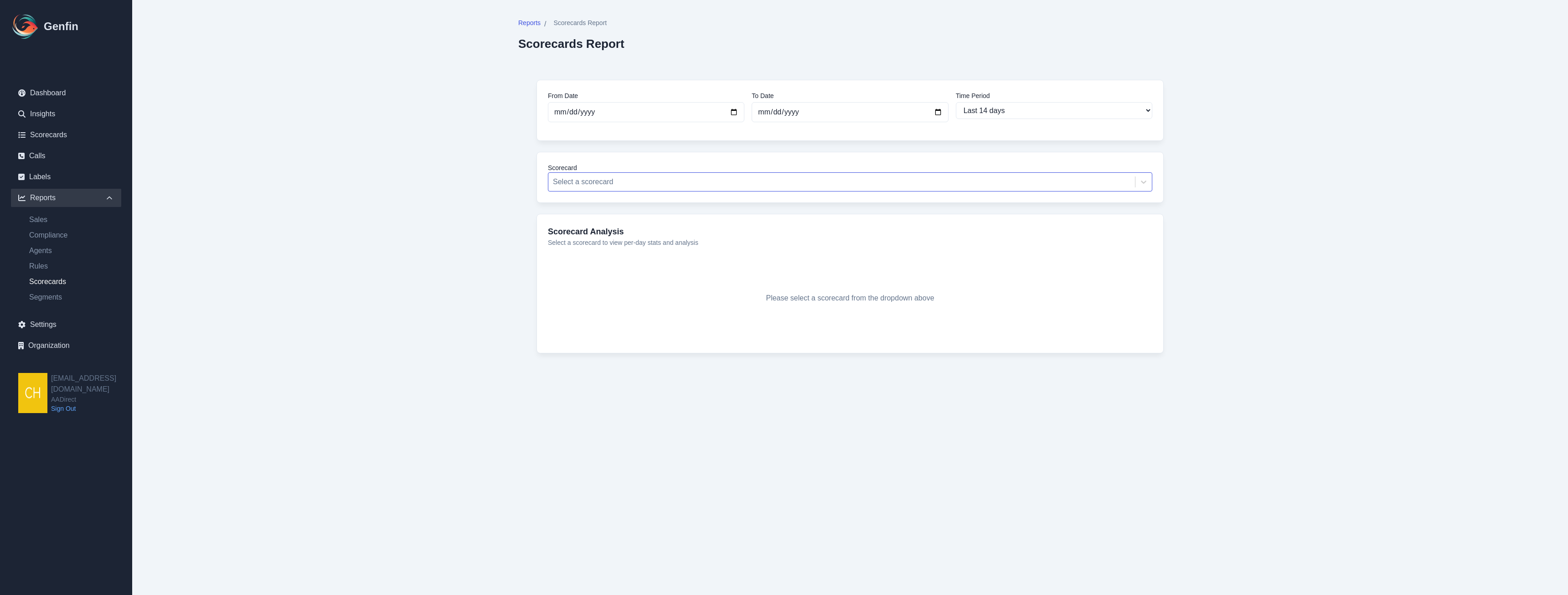
click at [624, 180] on div at bounding box center [841, 181] width 578 height 13
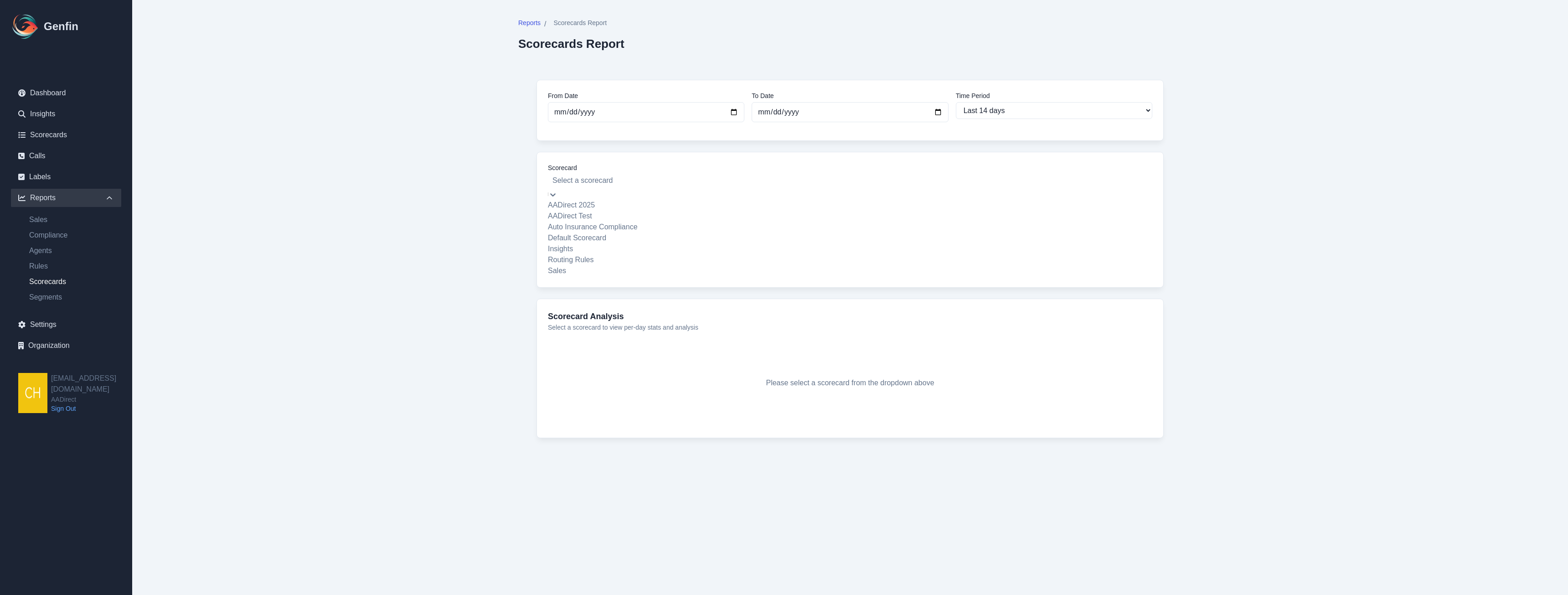
click at [624, 180] on div at bounding box center [850, 180] width 595 height 13
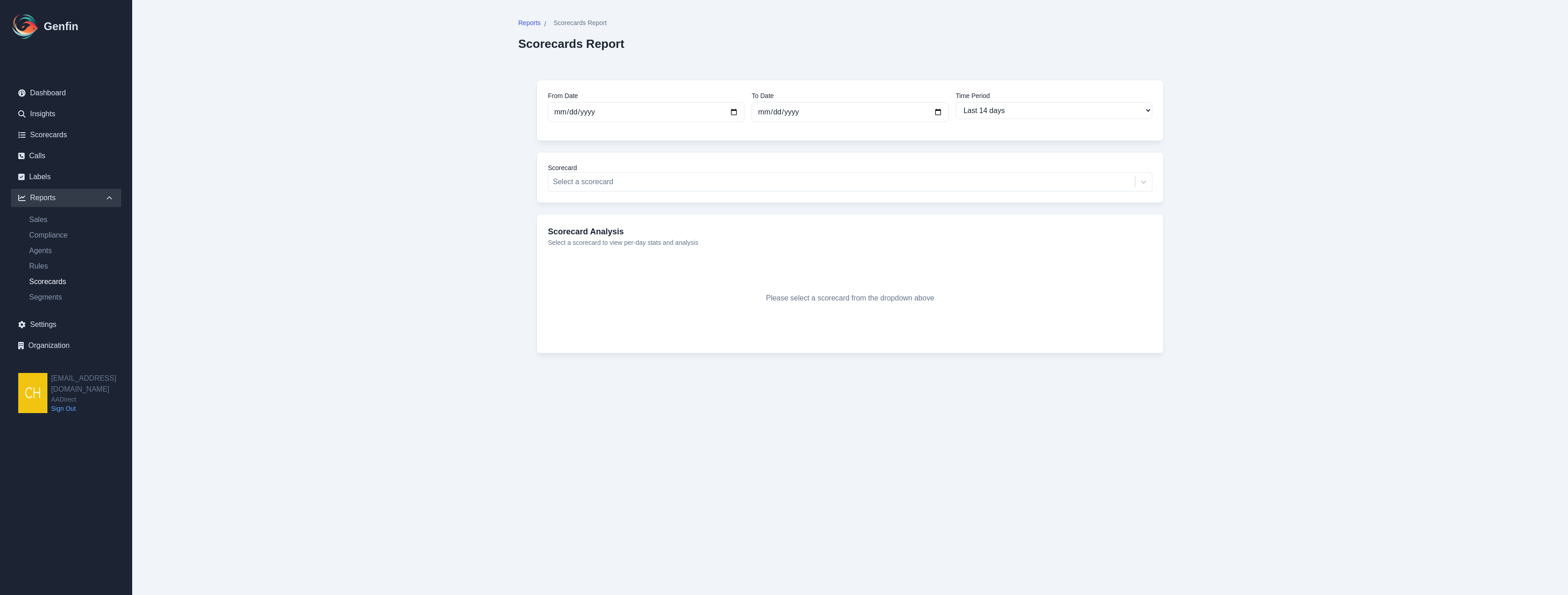
click at [771, 162] on div "Scorecard Select a scorecard" at bounding box center [849, 177] width 627 height 51
click at [771, 180] on div at bounding box center [841, 181] width 578 height 13
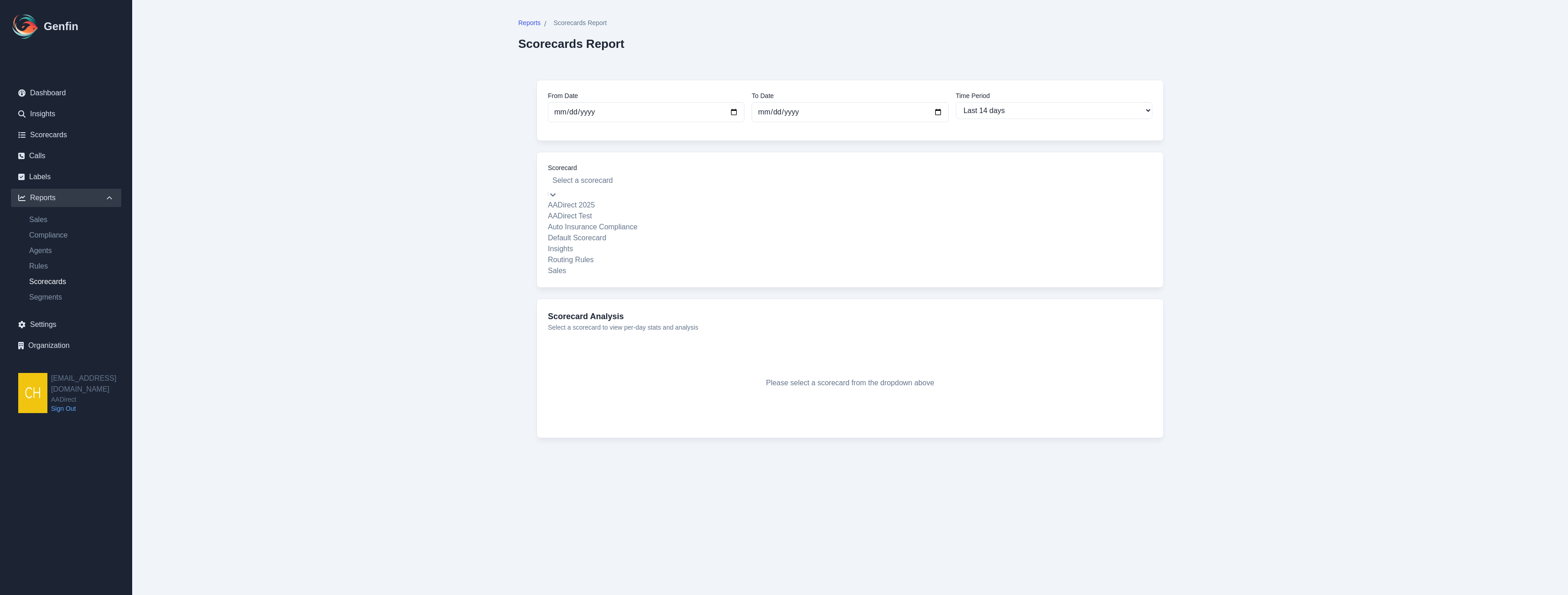
click at [601, 221] on div "AADirect Test" at bounding box center [850, 216] width 604 height 11
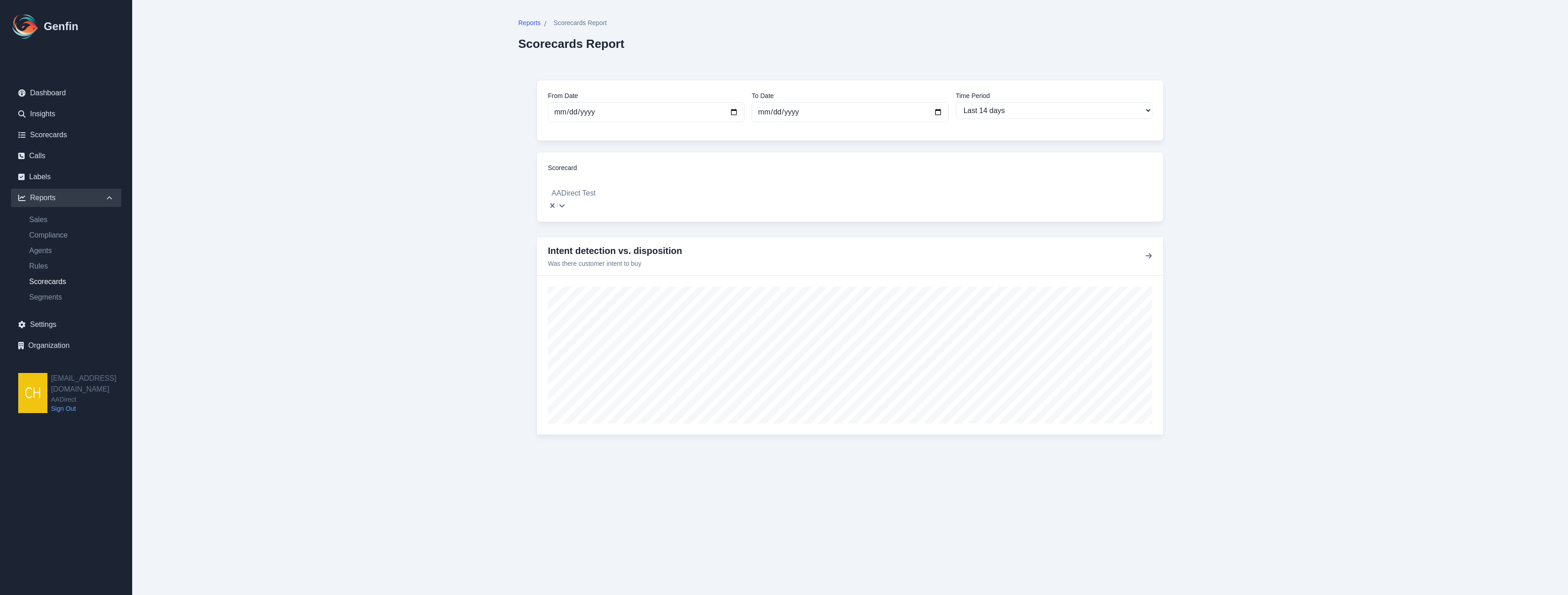
click at [655, 190] on div "AADirect Test" at bounding box center [850, 186] width 604 height 27
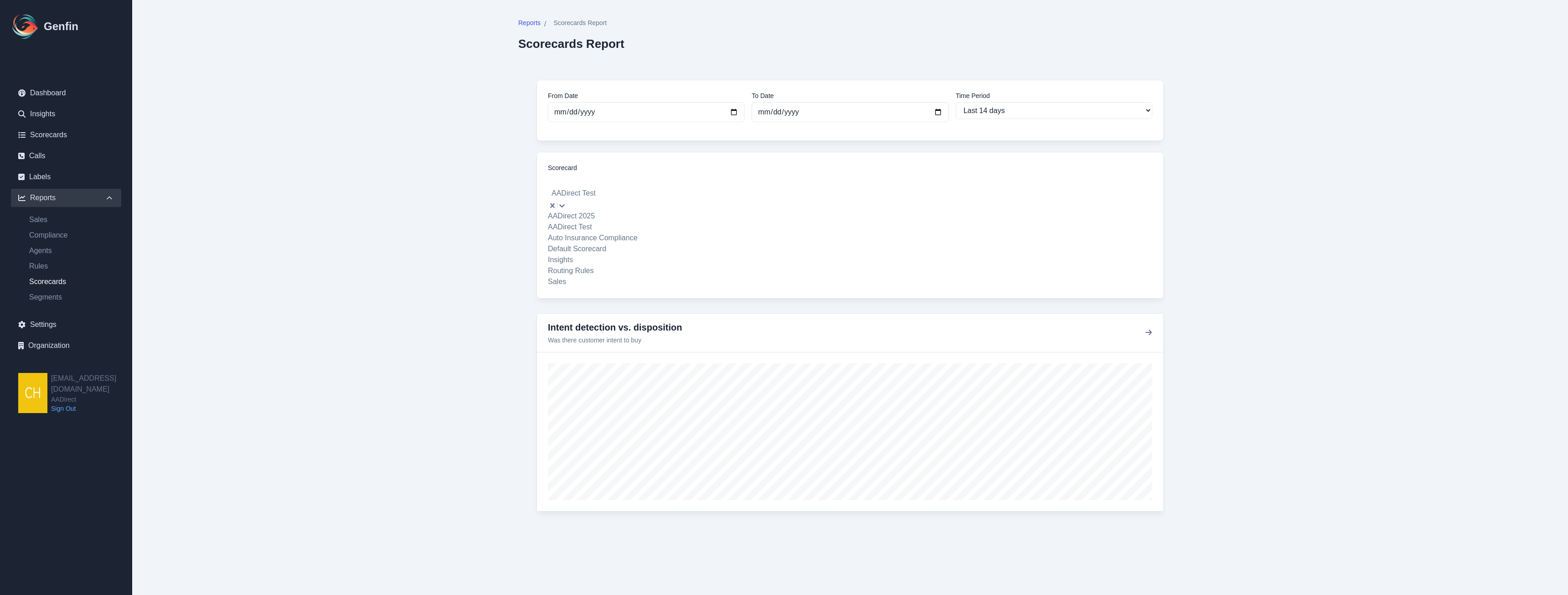
click at [636, 211] on div "AADirect 2025" at bounding box center [850, 216] width 604 height 11
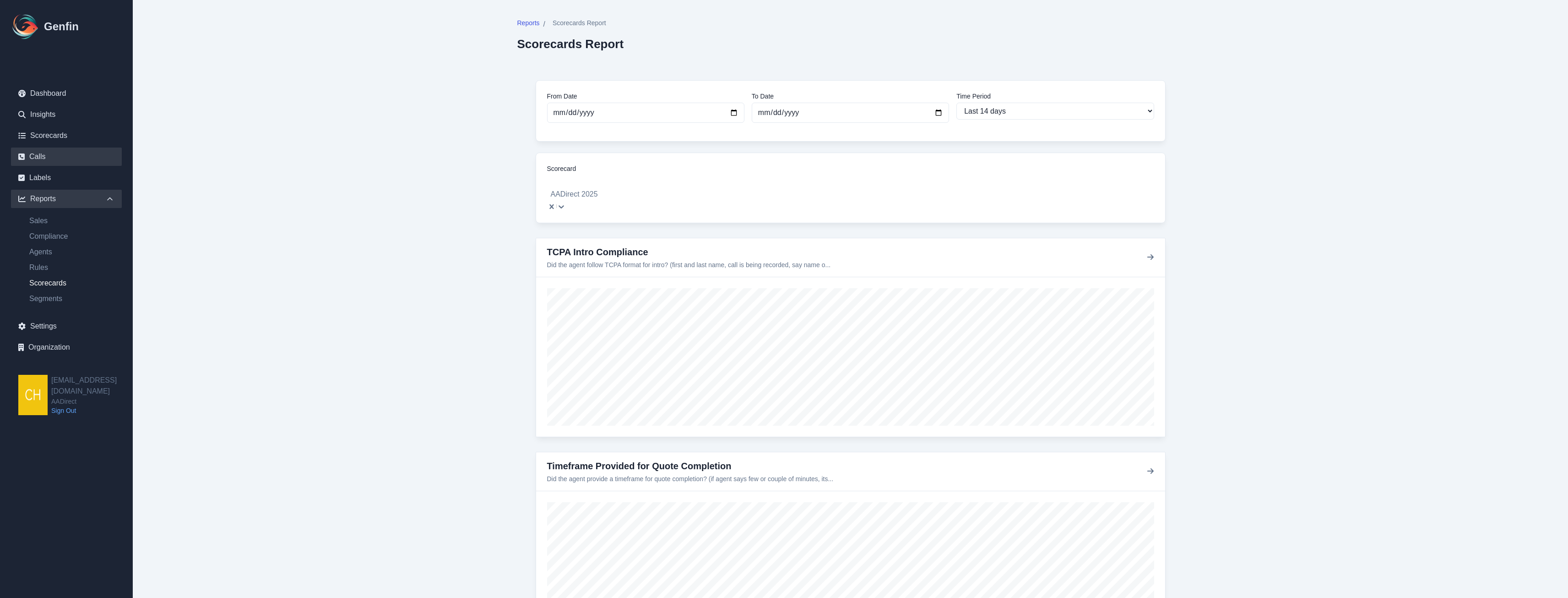
click at [36, 159] on link "Calls" at bounding box center [66, 156] width 111 height 18
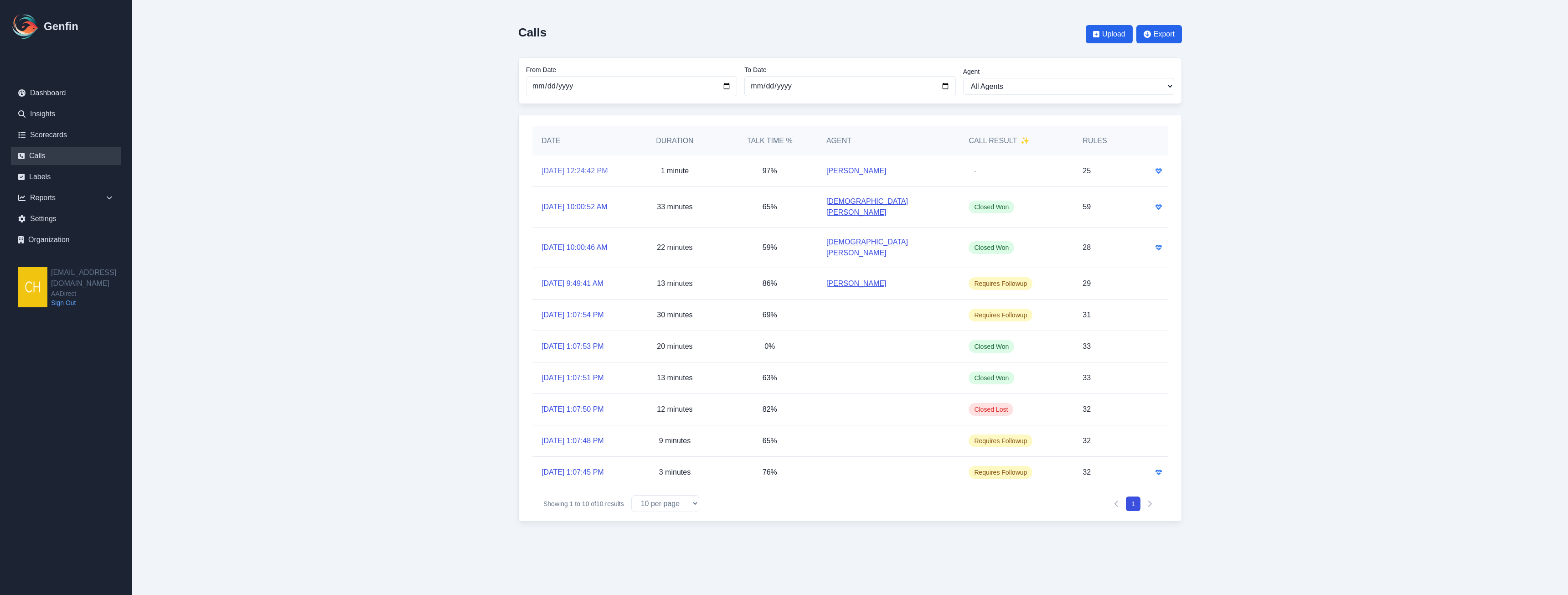
click at [572, 171] on link "[DATE] 12:24:42 PM" at bounding box center [574, 170] width 66 height 11
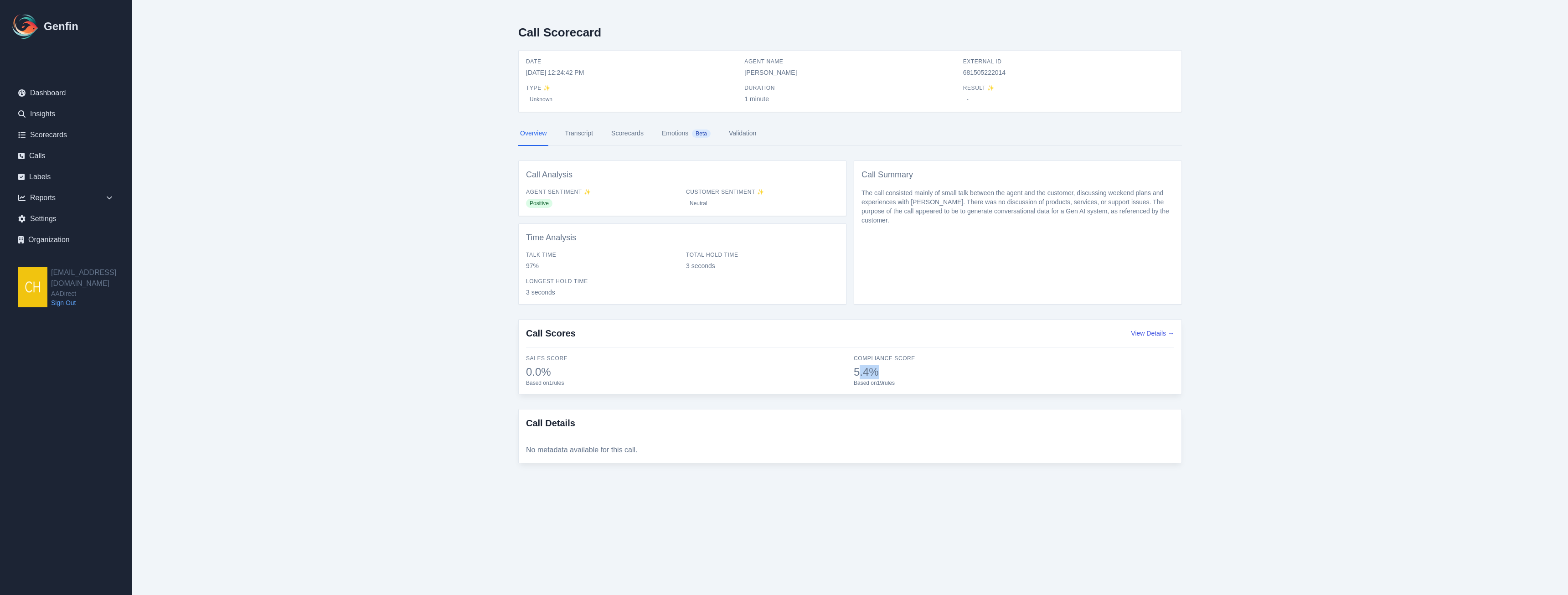
drag, startPoint x: 861, startPoint y: 372, endPoint x: 895, endPoint y: 374, distance: 34.1
click at [771, 374] on span "5.4%" at bounding box center [1014, 372] width 321 height 14
click at [51, 195] on div "Reports" at bounding box center [65, 197] width 111 height 18
click at [455, 425] on main "Call Scorecard Date [DATE] 12:24:42 PM Agent Name [PERSON_NAME] External ID 681…" at bounding box center [849, 247] width 1435 height 496
